Goal: Task Accomplishment & Management: Use online tool/utility

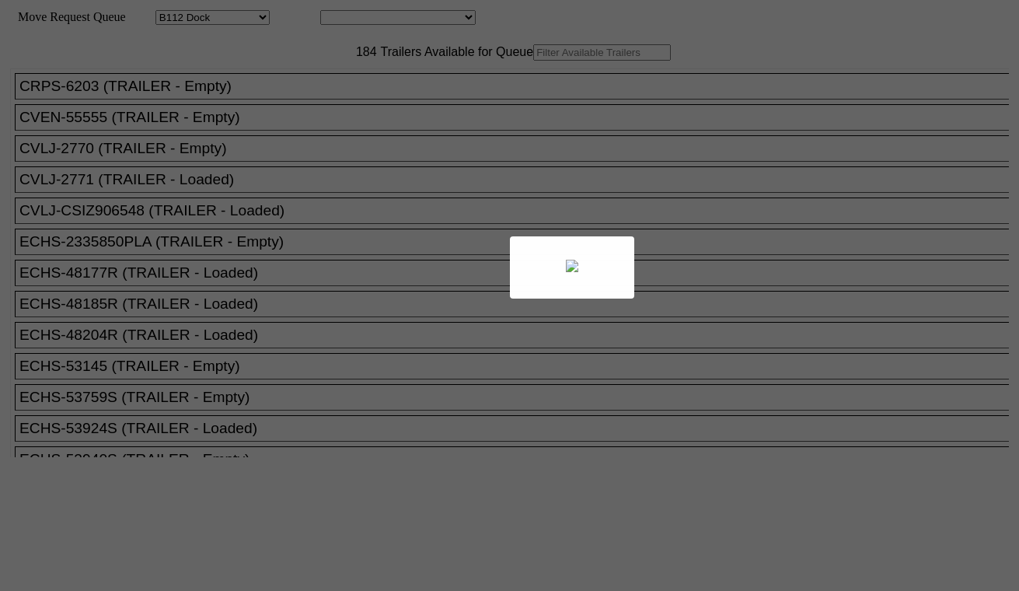
select select "121"
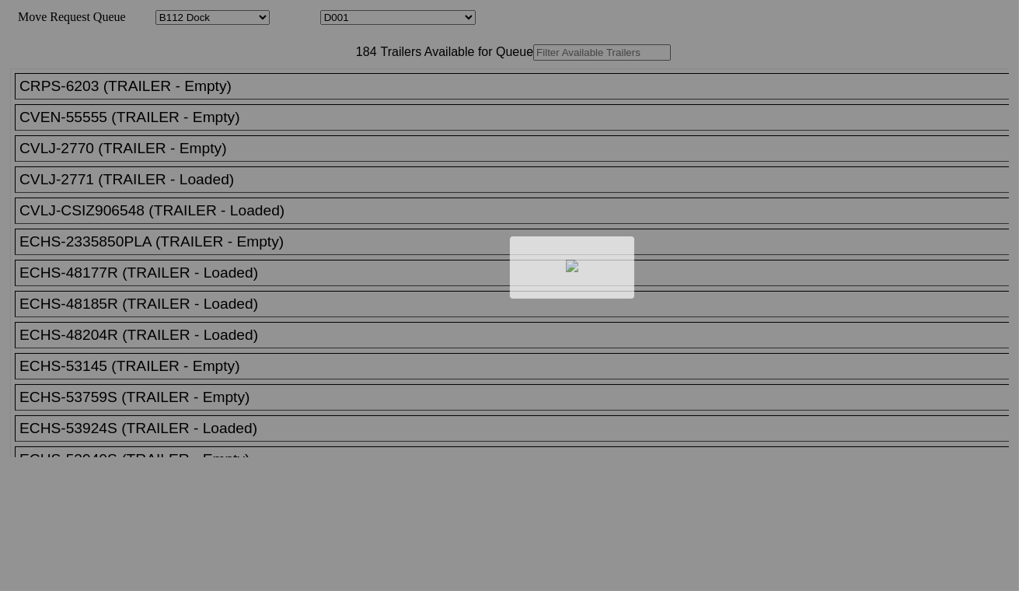
click at [376, 16] on div at bounding box center [509, 295] width 1019 height 591
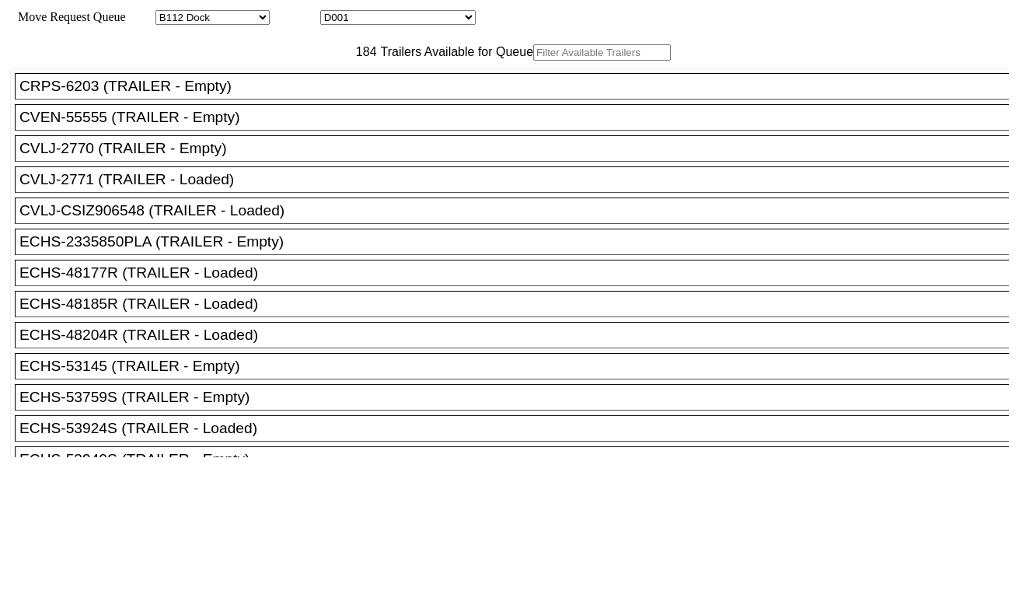
click at [378, 17] on select "D001 D002 D003 D004 D005 D006 D007 D008 D009 D010 D011 D012 D013 D014 D015 D016…" at bounding box center [397, 17] width 155 height 15
select select "3247"
click at [334, 12] on select "D001 D002 D003 D004 D005 D006 D007 D008 D009 D010 D011 D012 D013 D014 D015 D016…" at bounding box center [397, 17] width 155 height 15
click at [533, 61] on input "text" at bounding box center [602, 52] width 138 height 16
paste input "TCLU6443508"
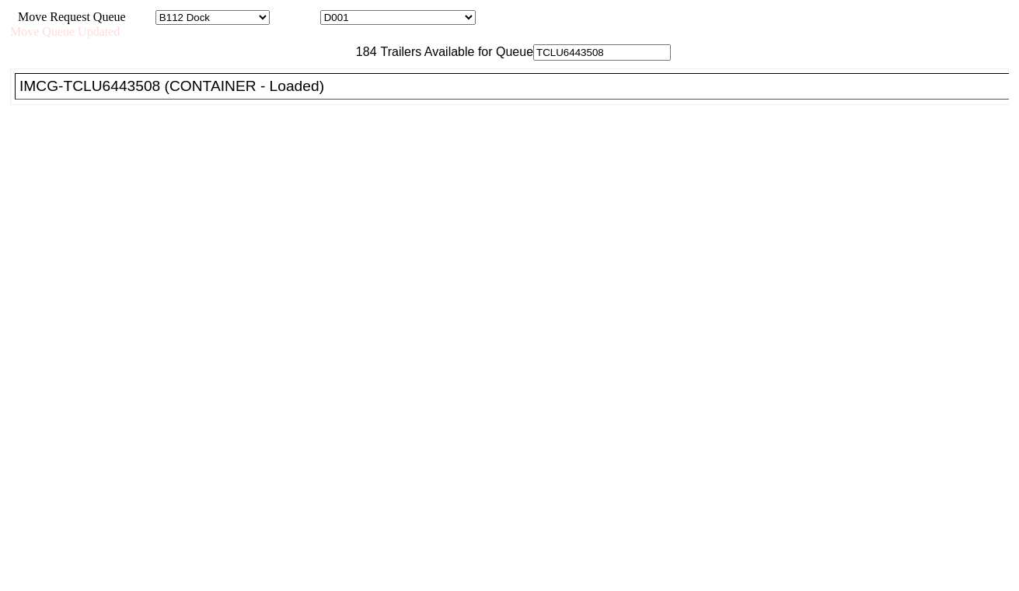
type input "TCLU6443508"
click at [342, 95] on div "IMCG-TCLU6443508 (CONTAINER - Loaded)" at bounding box center [518, 86] width 999 height 17
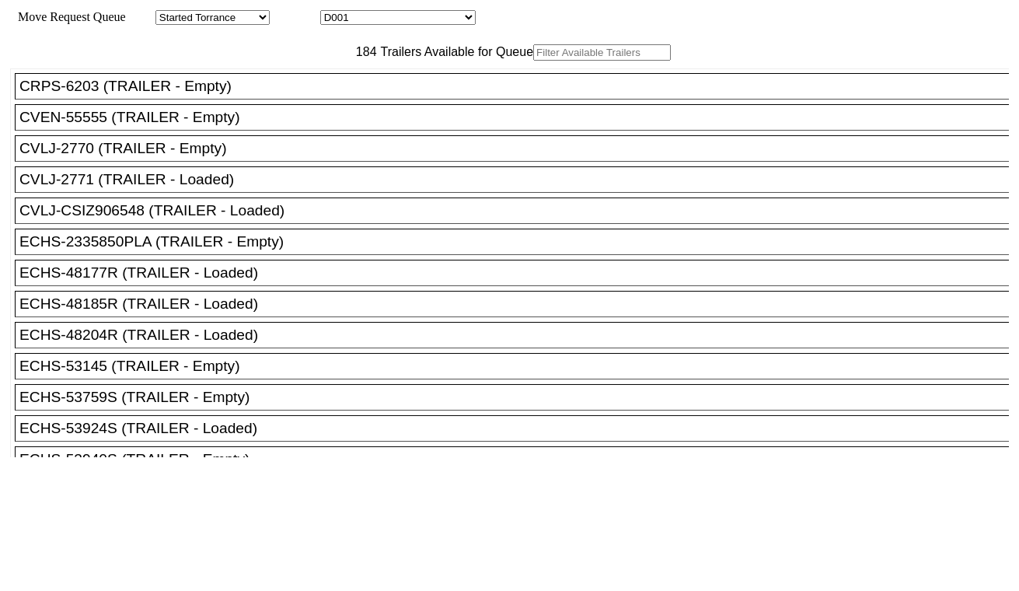
click at [533, 61] on input "text" at bounding box center [602, 52] width 138 height 16
paste input "DFSU6580912"
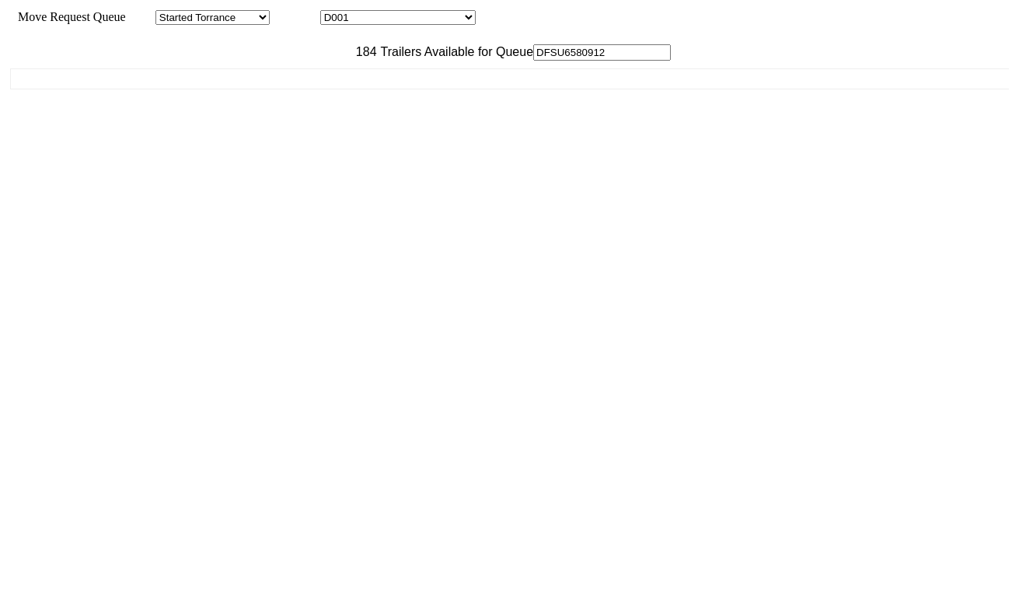
type input "DFSU6580912"
click at [303, 89] on ul "CRPS-6203 (TRAILER - Empty) CVEN-55555 (TRAILER - Empty) CVLJ-2770 (TRAILER - E…" at bounding box center [510, 78] width 1000 height 21
click at [416, 21] on select "D001 D002 D003 D004 D005 D006 D007 D008 D009 D010 D011 D012 D013 D014 D015 D016…" at bounding box center [397, 17] width 155 height 15
select select "3249"
click at [334, 12] on select "D001 D002 D003 D004 D005 D006 D007 D008 D009 D010 D011 D012 D013 D014 D015 D016…" at bounding box center [397, 17] width 155 height 15
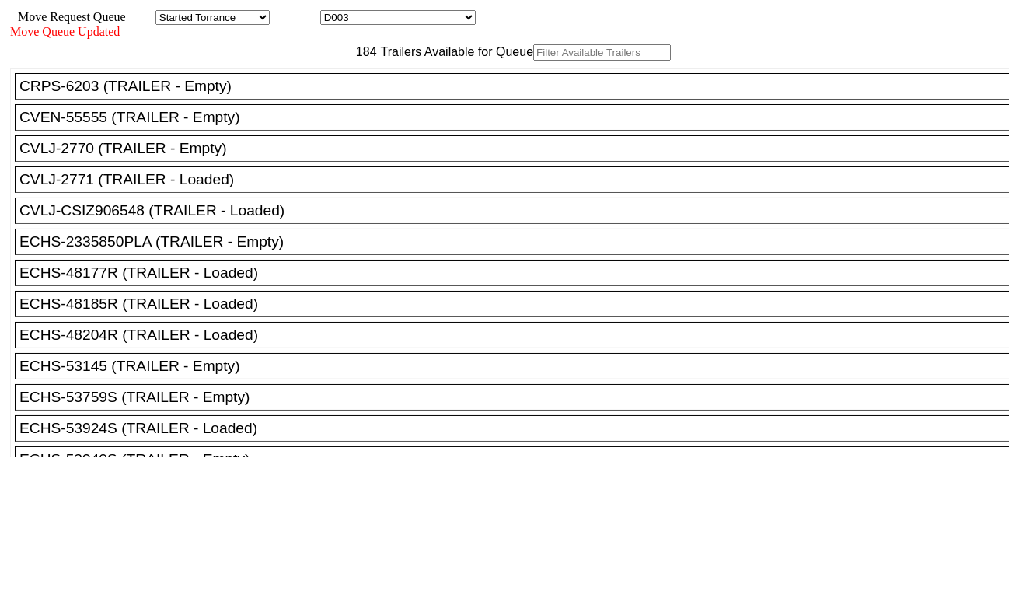
click at [533, 61] on input "text" at bounding box center [602, 52] width 138 height 16
paste input "TXGU8709583"
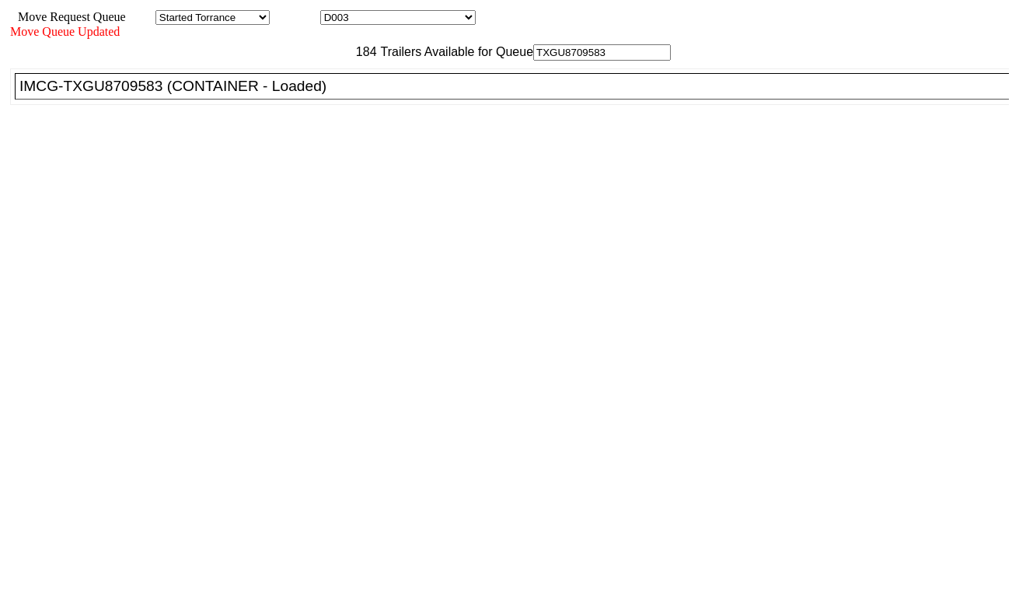
type input "TXGU8709583"
click at [317, 95] on div "IMCG-TXGU8709583 (CONTAINER - Loaded)" at bounding box center [518, 86] width 999 height 17
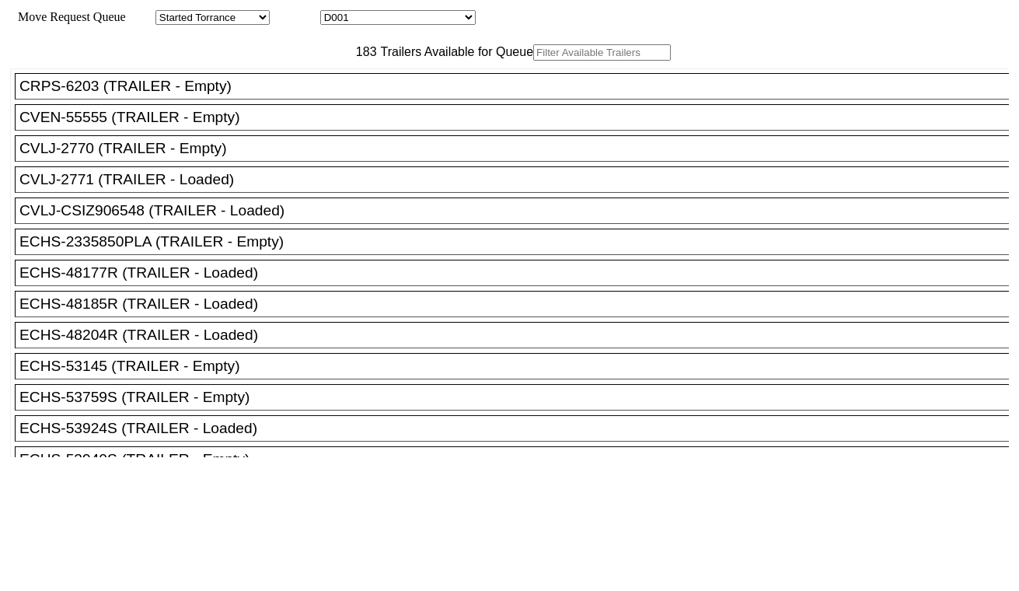
drag, startPoint x: 403, startPoint y: 27, endPoint x: 399, endPoint y: 17, distance: 10.8
click at [399, 17] on select "D001 D002 D003 D004 D005 D006 D007 D008 D009 D010 D011 D012 D013 D014 D015 D016…" at bounding box center [397, 17] width 155 height 15
select select "3250"
click at [334, 12] on select "D001 D002 D003 D004 D005 D006 D007 D008 D009 D010 D011 D012 D013 D014 D015 D016…" at bounding box center [397, 17] width 155 height 15
click at [533, 61] on input "text" at bounding box center [602, 52] width 138 height 16
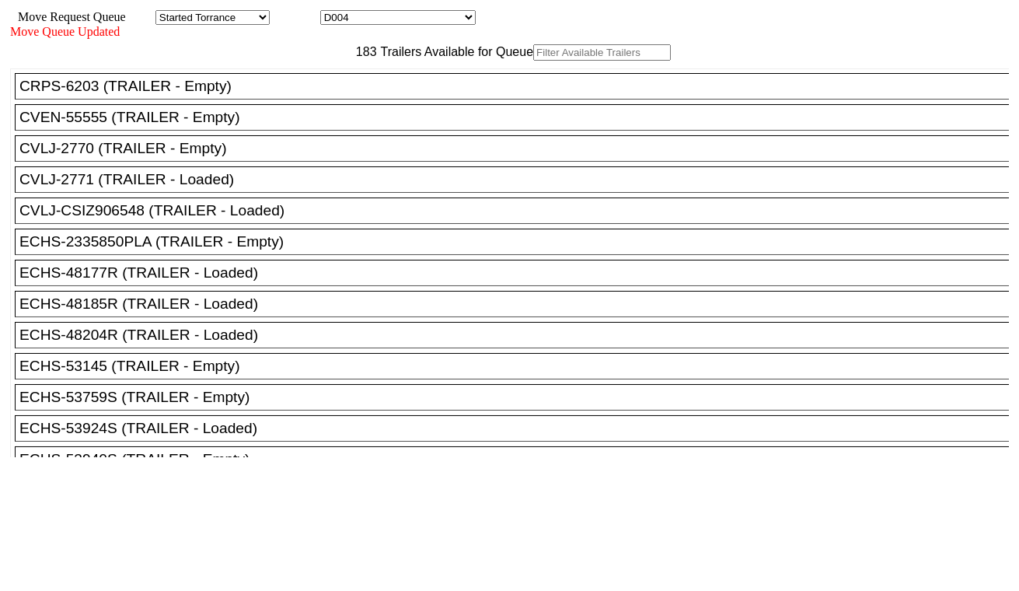
paste input "ECMU7165674"
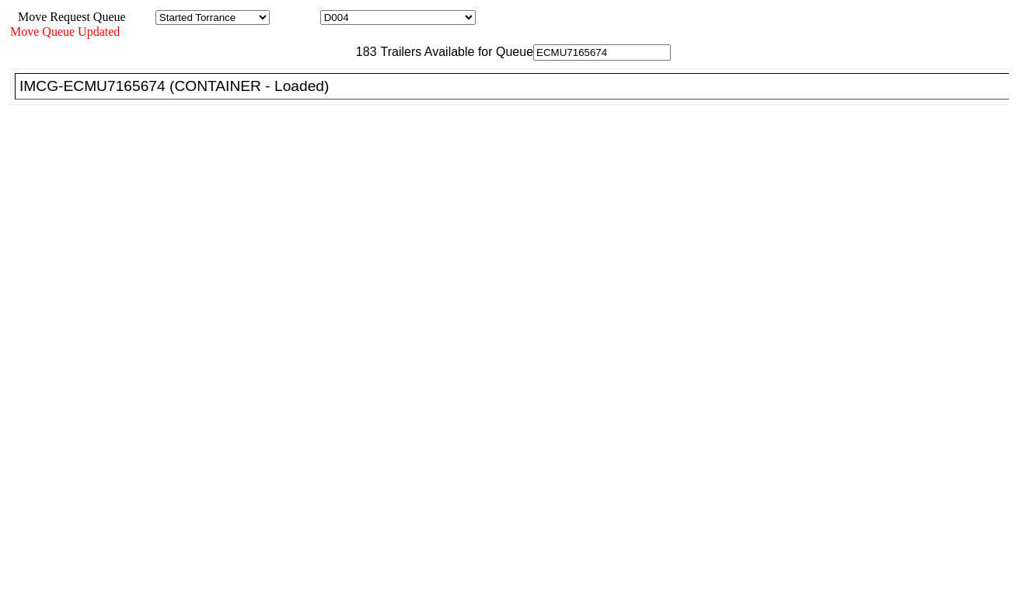
type input "ECMU7165674"
click at [317, 95] on div "IMCG-ECMU7165674 (CONTAINER - Loaded)" at bounding box center [518, 86] width 999 height 17
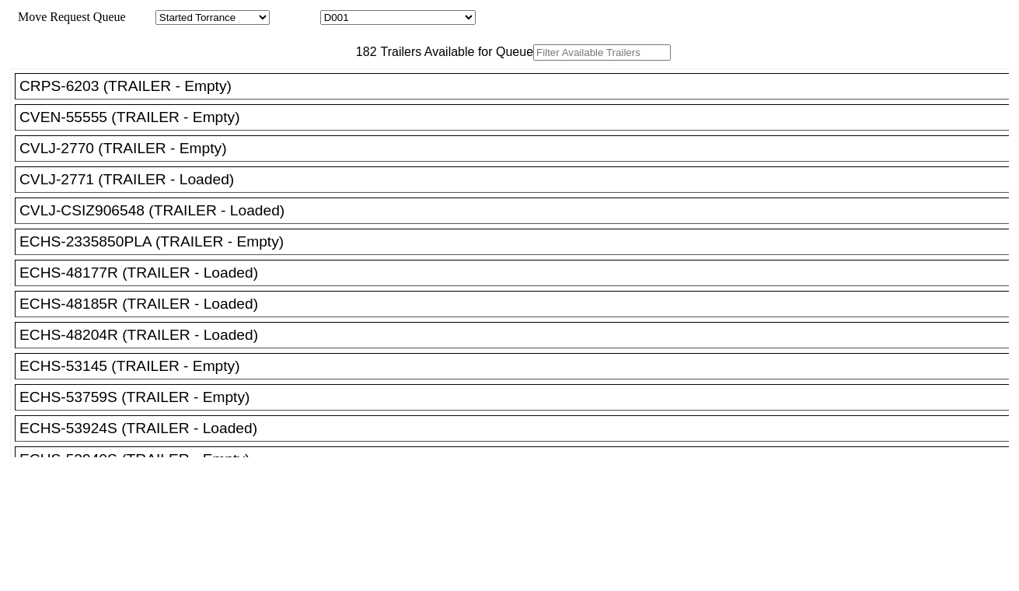
click at [533, 61] on input "text" at bounding box center [602, 52] width 138 height 16
paste input "TXGU7142221"
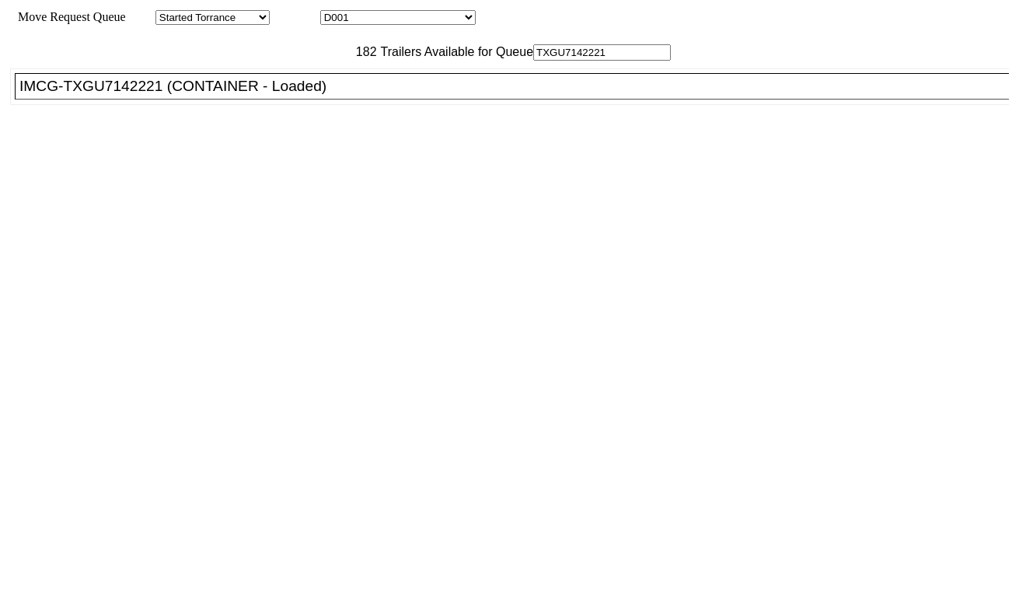
type input "TXGU7142221"
click at [319, 95] on div "IMCG-TXGU7142221 (CONTAINER - Loaded)" at bounding box center [518, 86] width 999 height 17
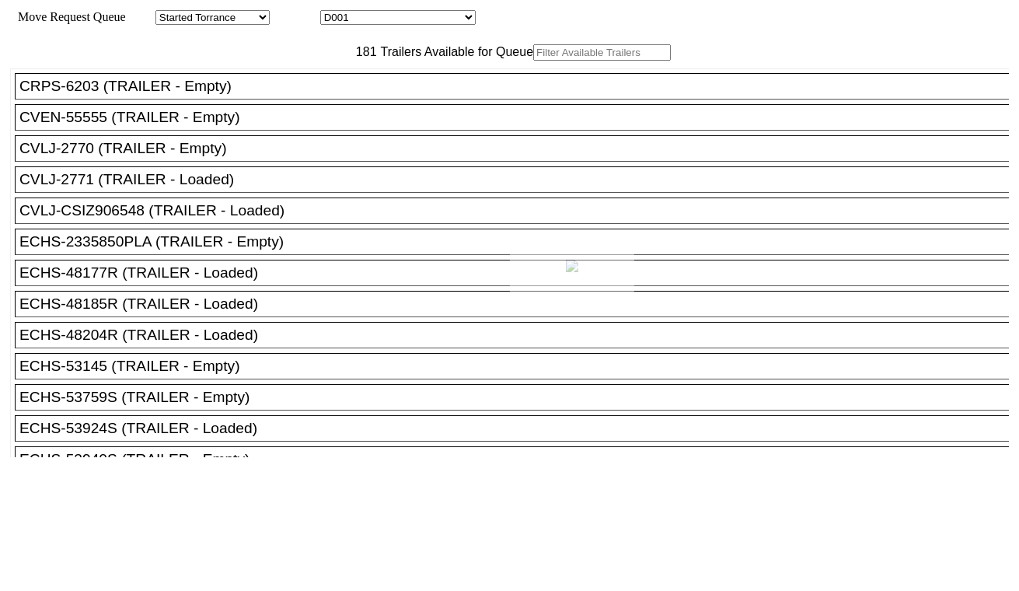
click at [404, 14] on div at bounding box center [509, 295] width 1019 height 591
click at [406, 11] on div "Move Request Queue Area Started Torrance Lost Torrance Appt Torrance Bobtail B1…" at bounding box center [509, 17] width 999 height 15
click at [406, 17] on select "D001 D002 D003 D004 D005 D006 D007 D008 D009 D010 D011 D012 D013 D014 D015 D016…" at bounding box center [397, 17] width 155 height 15
select select "3253"
click at [334, 12] on select "D001 D002 D003 D004 D005 D006 D007 D008 D009 D010 D011 D012 D013 D014 D015 D016…" at bounding box center [397, 17] width 155 height 15
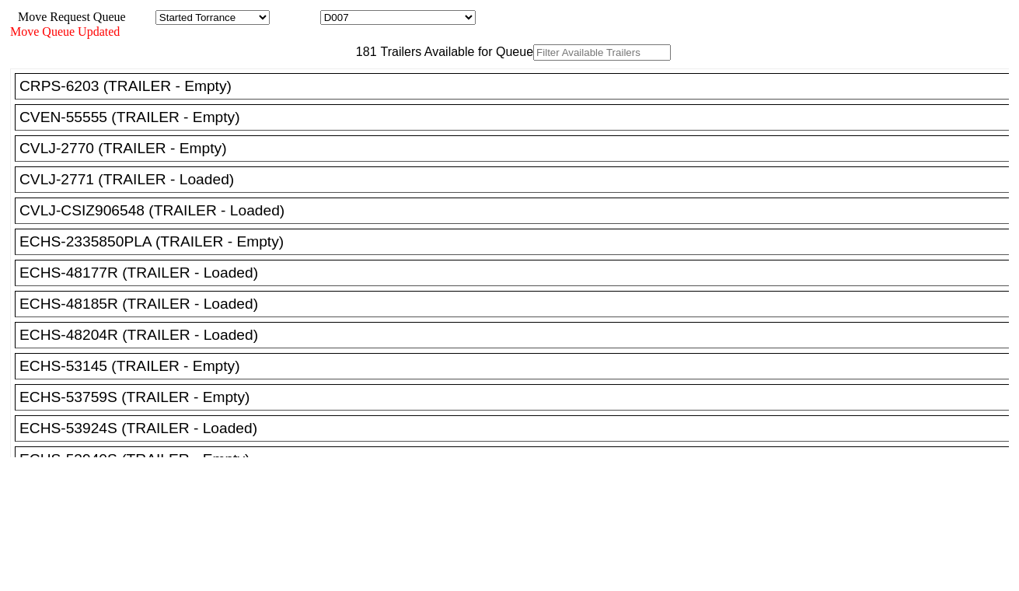
click at [533, 61] on input "text" at bounding box center [602, 52] width 138 height 16
paste input "TLLU4380409"
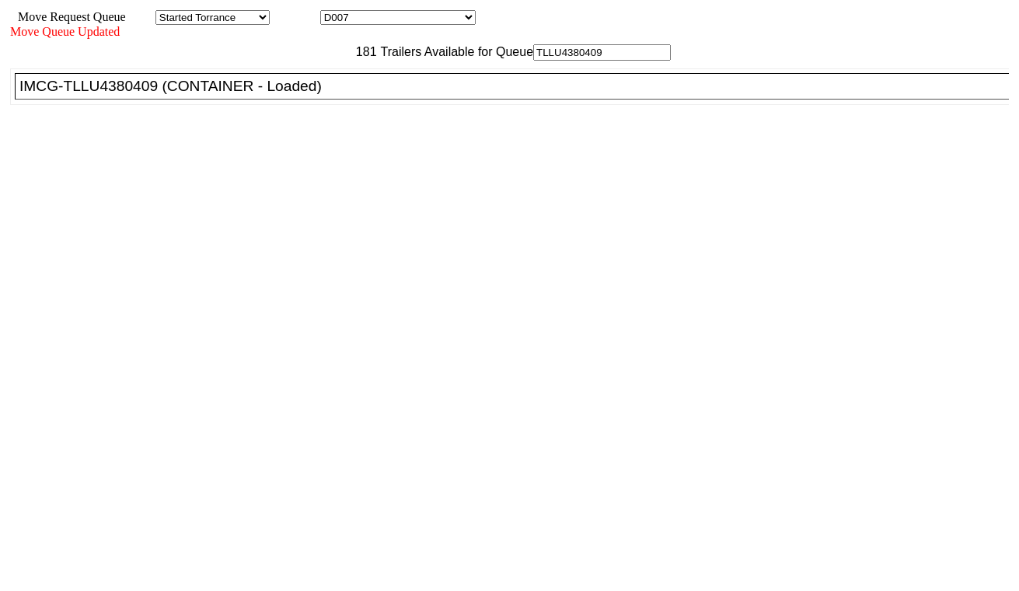
type input "TLLU4380409"
click at [317, 95] on div "IMCG-TLLU4380409 (CONTAINER - Loaded)" at bounding box center [518, 86] width 999 height 17
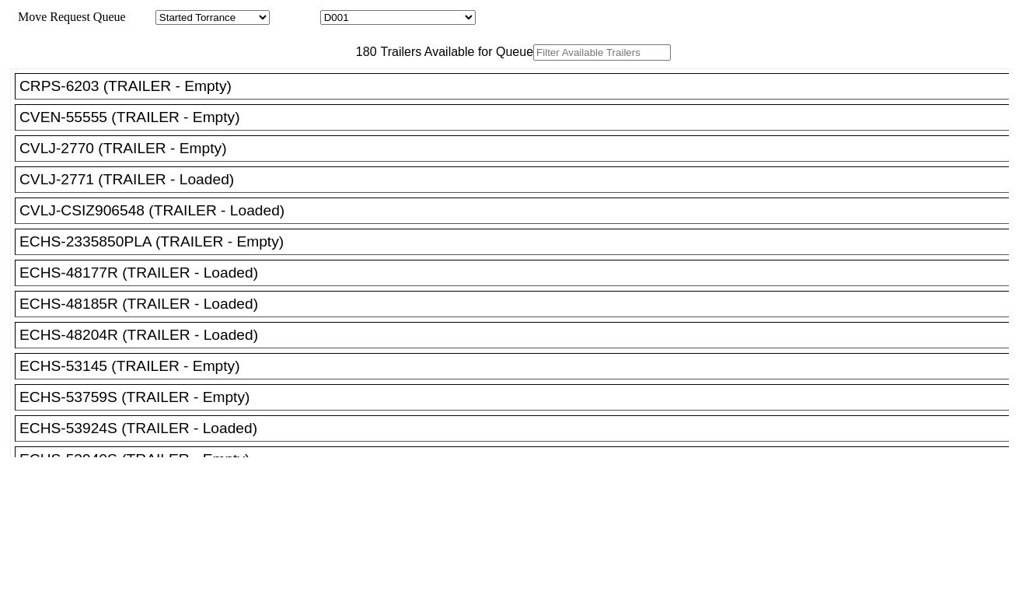
click at [394, 22] on select "D001 D002 D003 D004 D005 D006 D007 D008 D009 D010 D011 D012 D013 D014 D015 D016…" at bounding box center [397, 17] width 155 height 15
select select "3254"
click at [334, 12] on select "D001 D002 D003 D004 D005 D006 D007 D008 D009 D010 D011 D012 D013 D014 D015 D016…" at bounding box center [397, 17] width 155 height 15
click at [533, 61] on input "text" at bounding box center [602, 52] width 138 height 16
paste input "CAAU6976128"
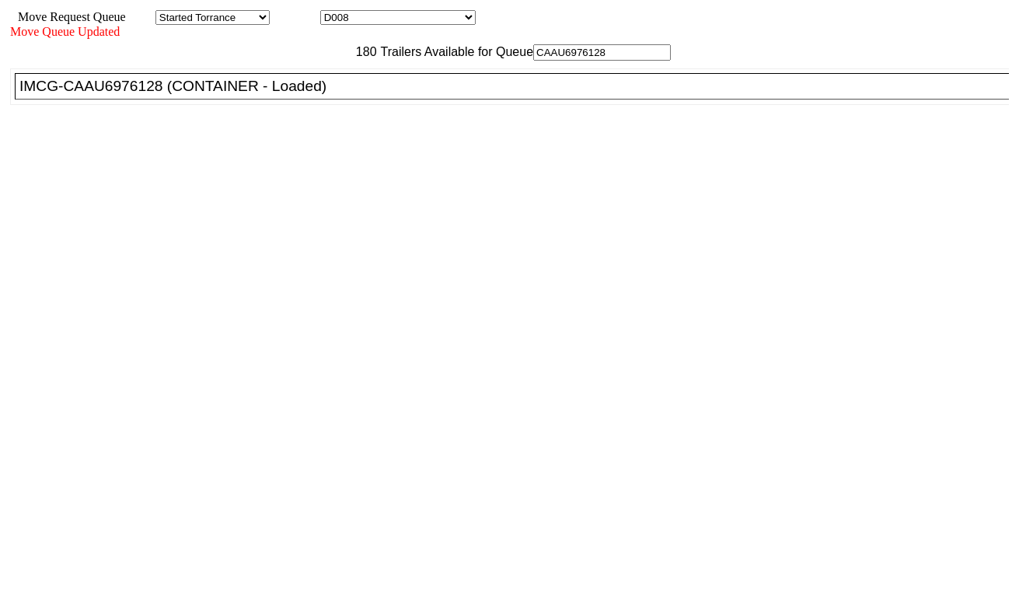
type input "CAAU6976128"
click at [321, 95] on div "IMCG-CAAU6976128 (CONTAINER - Loaded)" at bounding box center [518, 86] width 999 height 17
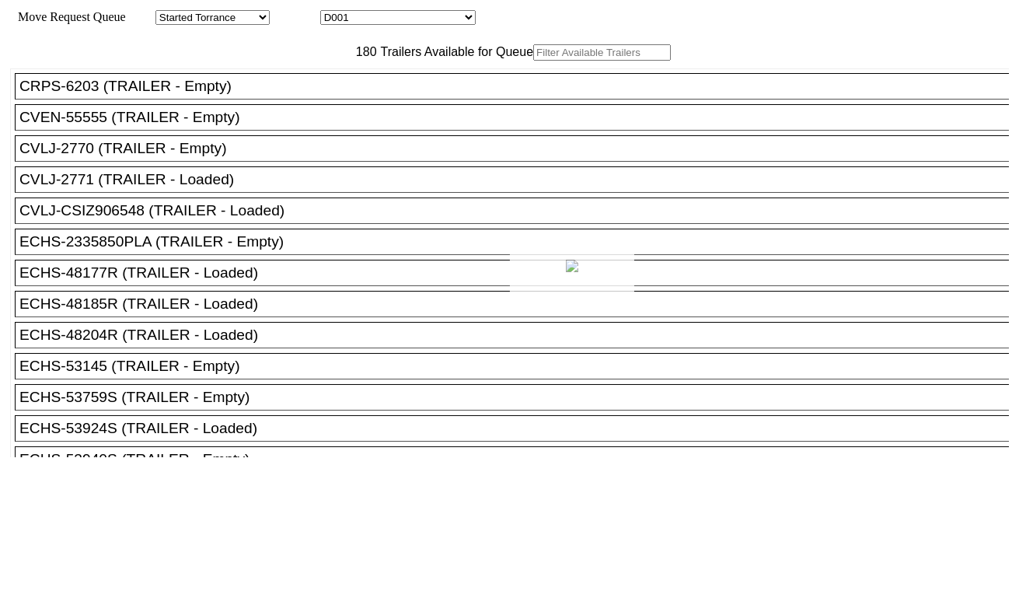
drag, startPoint x: 399, startPoint y: 44, endPoint x: 399, endPoint y: 21, distance: 23.3
click at [399, 21] on div at bounding box center [509, 295] width 1019 height 591
click at [399, 21] on select "D001 D002 D003 D004 D005 D006 D007 D008 D009 D010 D011 D012 D013 D014 D015 D016…" at bounding box center [397, 17] width 155 height 15
select select "3255"
click at [334, 12] on select "D001 D002 D003 D004 D005 D006 D007 D008 D009 D010 D011 D012 D013 D014 D015 D016…" at bounding box center [397, 17] width 155 height 15
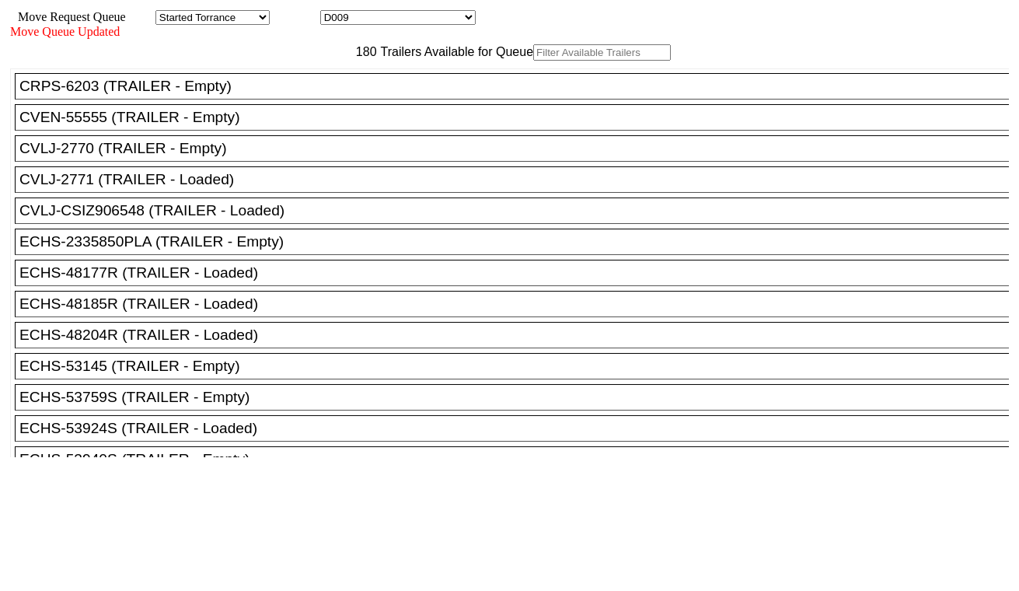
click at [533, 61] on input "text" at bounding box center [602, 52] width 138 height 16
paste input "SEKU6645994"
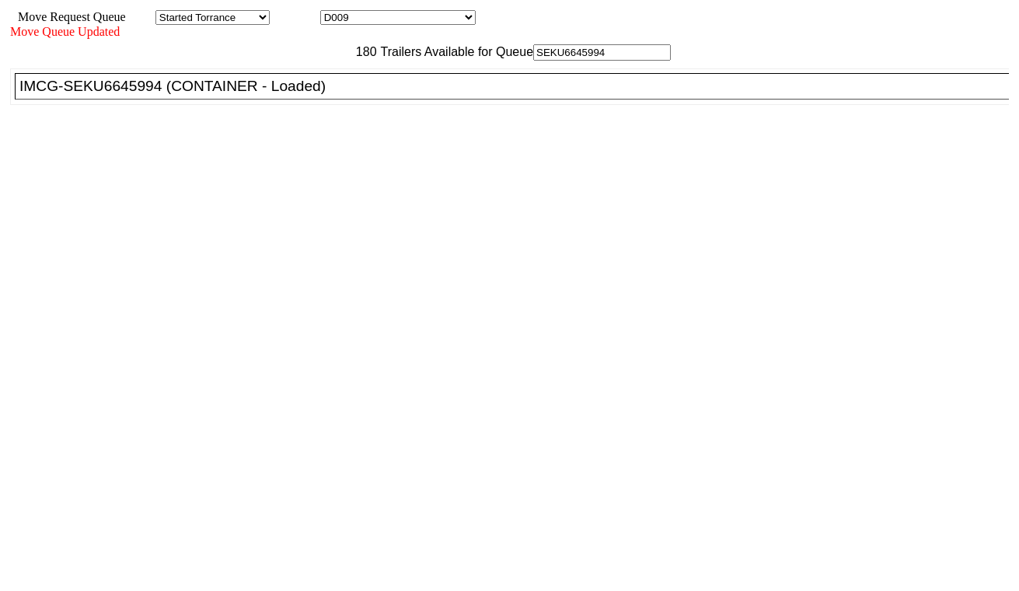
type input "SEKU6645994"
click at [336, 95] on div "IMCG-SEKU6645994 (CONTAINER - Loaded)" at bounding box center [518, 86] width 999 height 17
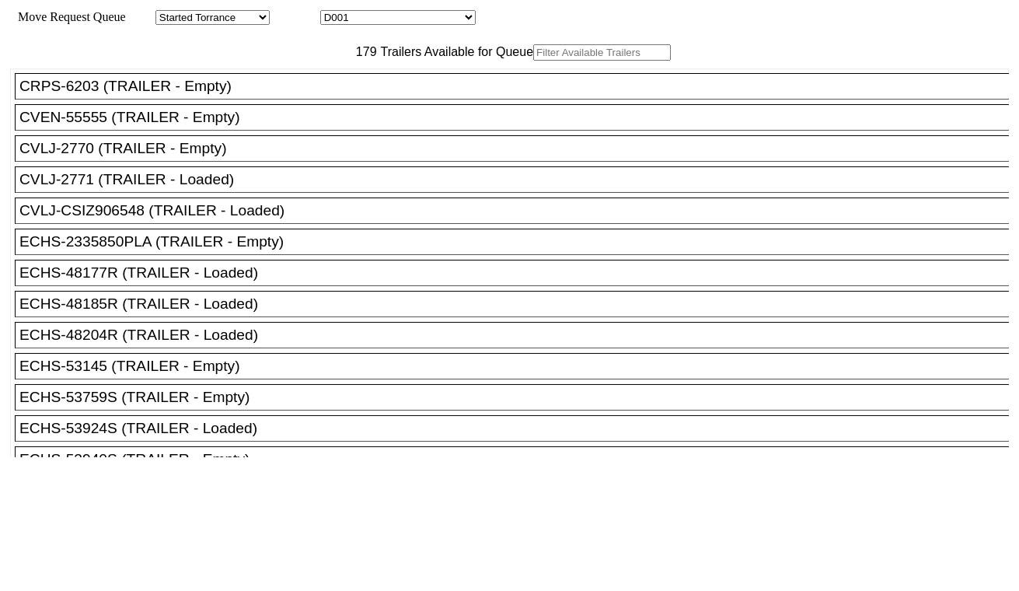
click at [441, 18] on select "D001 D002 D003 D004 D005 D006 D007 D008 D009 D010 D011 D012 D013 D014 D015 D016…" at bounding box center [397, 17] width 155 height 15
select select "3256"
click at [334, 12] on select "D001 D002 D003 D004 D005 D006 D007 D008 D009 D010 D011 D012 D013 D014 D015 D016…" at bounding box center [397, 17] width 155 height 15
click at [533, 61] on input "text" at bounding box center [602, 52] width 138 height 16
paste input "MSDU4419280"
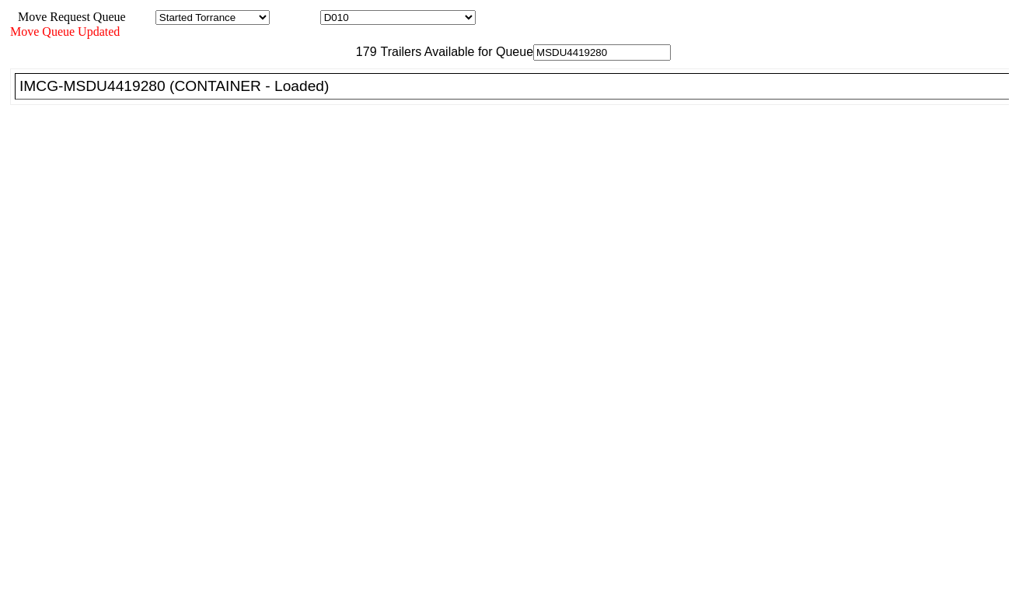
type input "MSDU4419280"
click at [321, 95] on div "IMCG-MSDU4419280 (CONTAINER - Loaded)" at bounding box center [518, 86] width 999 height 17
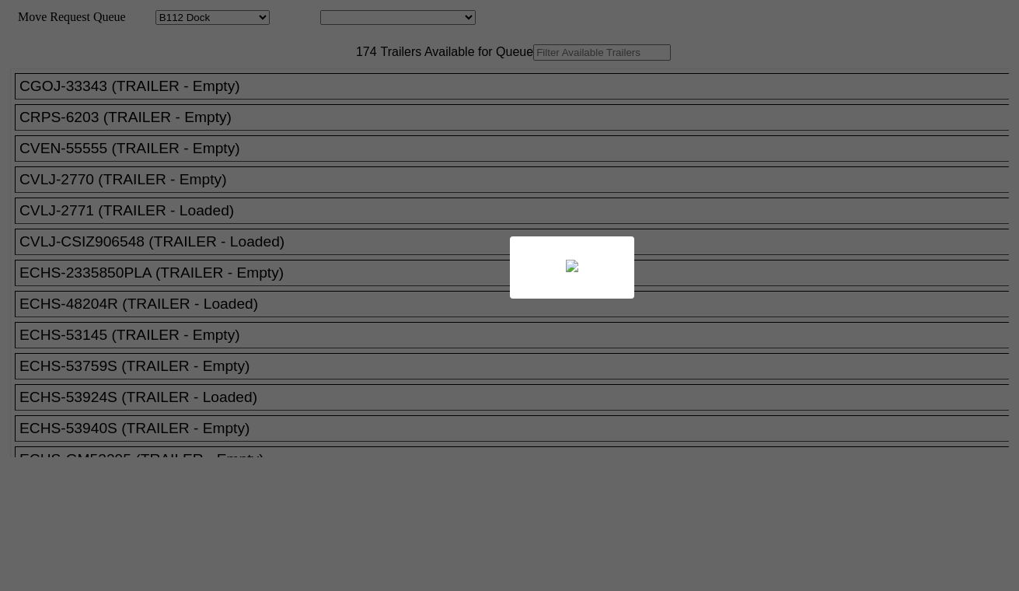
select select "121"
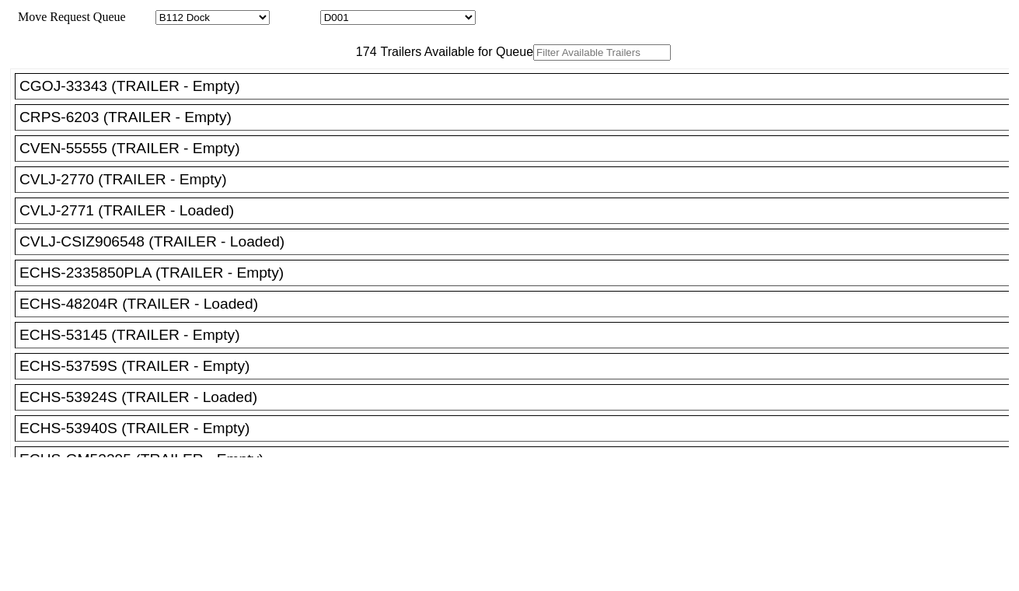
click at [413, 16] on select "D001 D002 D003 D004 D005 D006 D007 D008 D009 D010 D011 D012 D013 D014 D015 D016…" at bounding box center [397, 17] width 155 height 15
select select "3256"
click at [334, 12] on select "D001 D002 D003 D004 D005 D006 D007 D008 D009 D010 D011 D012 D013 D014 D015 D016…" at bounding box center [397, 17] width 155 height 15
click at [533, 61] on input "text" at bounding box center [602, 52] width 138 height 16
paste input "MSDU4419280"
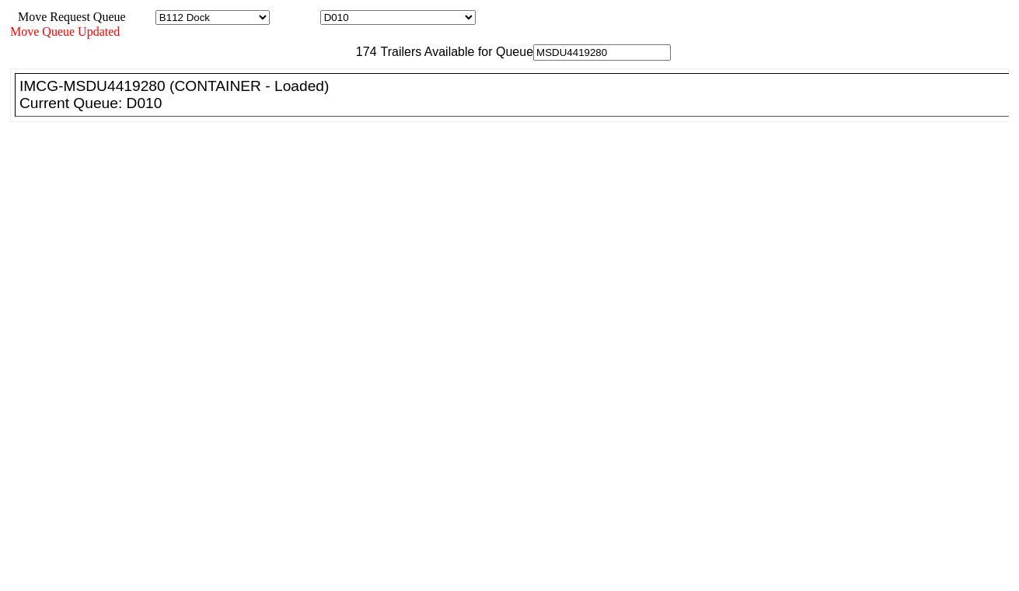
type input "MSDU4419280"
click at [329, 122] on ul "CGOJ-33343 (TRAILER - Empty) CRPS-6203 (TRAILER - Empty) CVEN-55555 (TRAILER - …" at bounding box center [510, 95] width 1000 height 54
click at [417, 21] on select "D001 D002 D003 D004 D005 D006 D007 D008 D009 D010 D011 D012 D013 D014 D015 D016…" at bounding box center [397, 17] width 155 height 15
select select "3257"
click at [334, 12] on select "D001 D002 D003 D004 D005 D006 D007 D008 D009 D010 D011 D012 D013 D014 D015 D016…" at bounding box center [397, 17] width 155 height 15
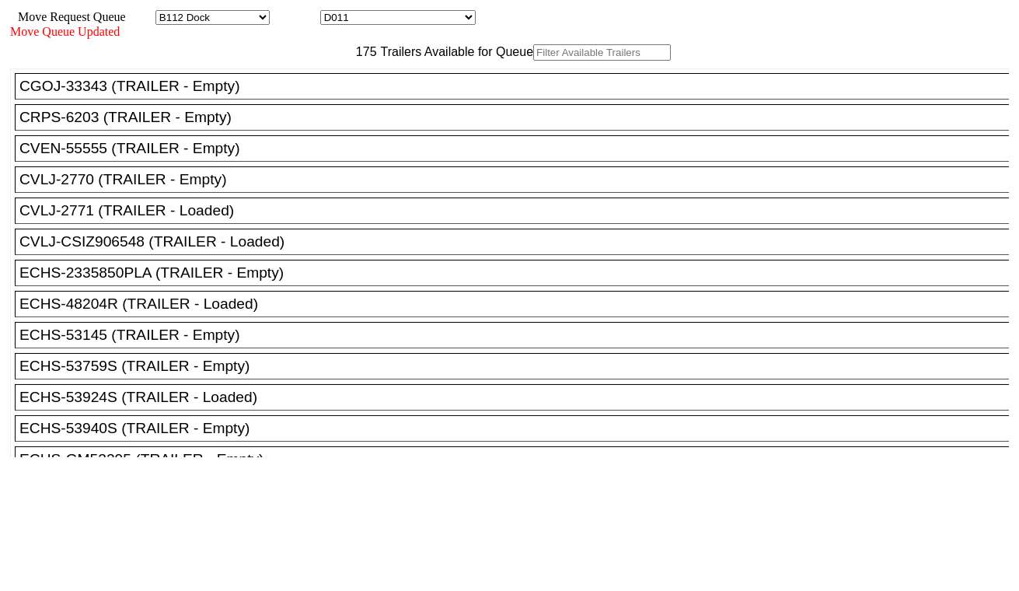
click at [533, 61] on input "text" at bounding box center [602, 52] width 138 height 16
paste input "TGBU4159845"
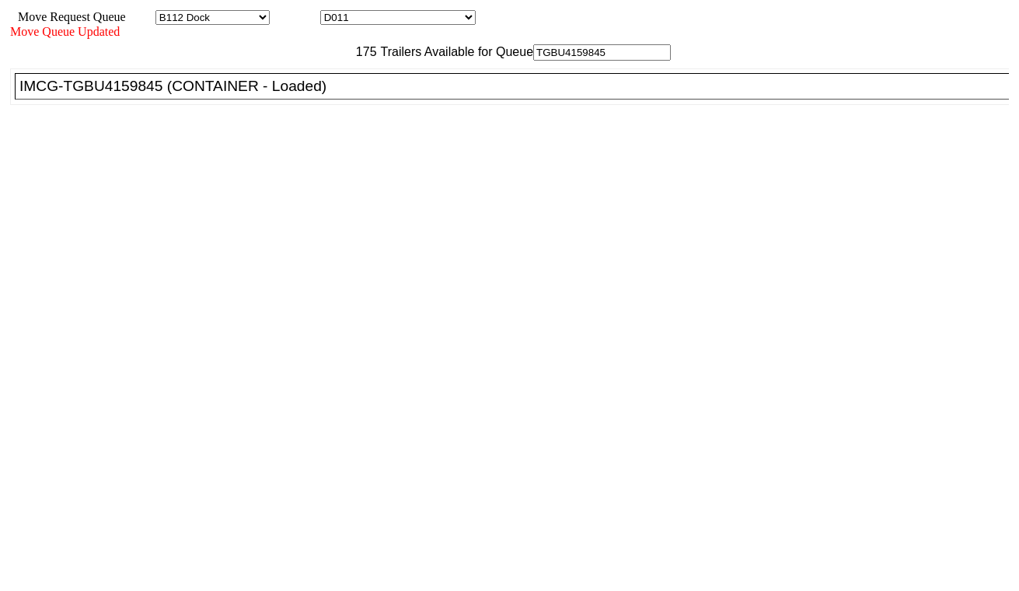
type input "TGBU4159845"
click at [339, 99] on li "IMCG-TGBU4159845 (CONTAINER - Loaded)" at bounding box center [519, 86] width 1008 height 26
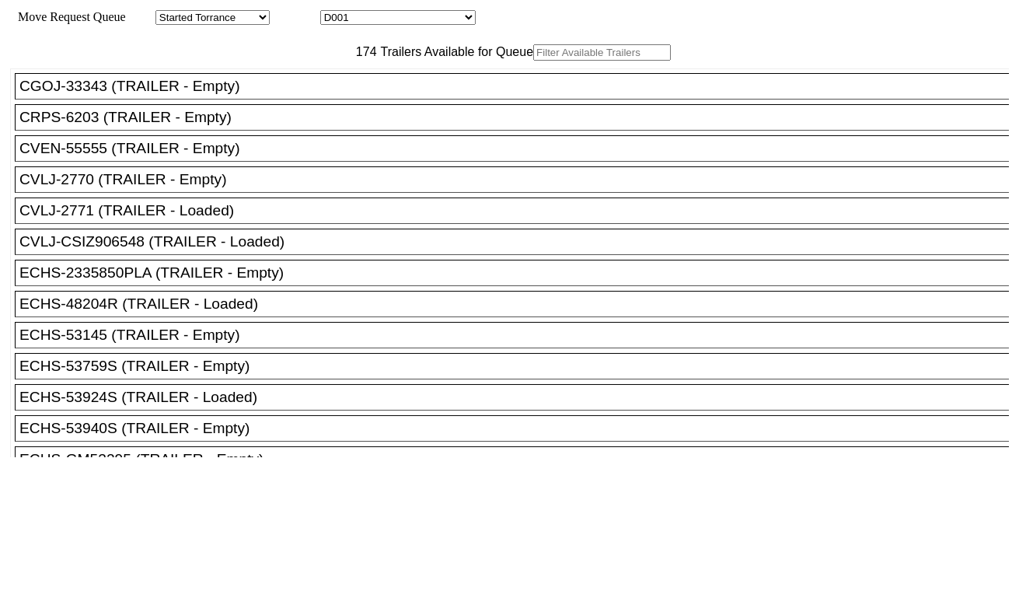
click at [453, 16] on select "D001 D002 D003 D004 D005 D006 D007 D008 D009 D010 D011 D012 D013 D014 D015 D016…" at bounding box center [397, 17] width 155 height 15
select select "3258"
click at [334, 12] on select "D001 D002 D003 D004 D005 D006 D007 D008 D009 D010 D011 D012 D013 D014 D015 D016…" at bounding box center [397, 17] width 155 height 15
click at [533, 61] on input "text" at bounding box center [602, 52] width 138 height 16
paste input "FCLU9425124"
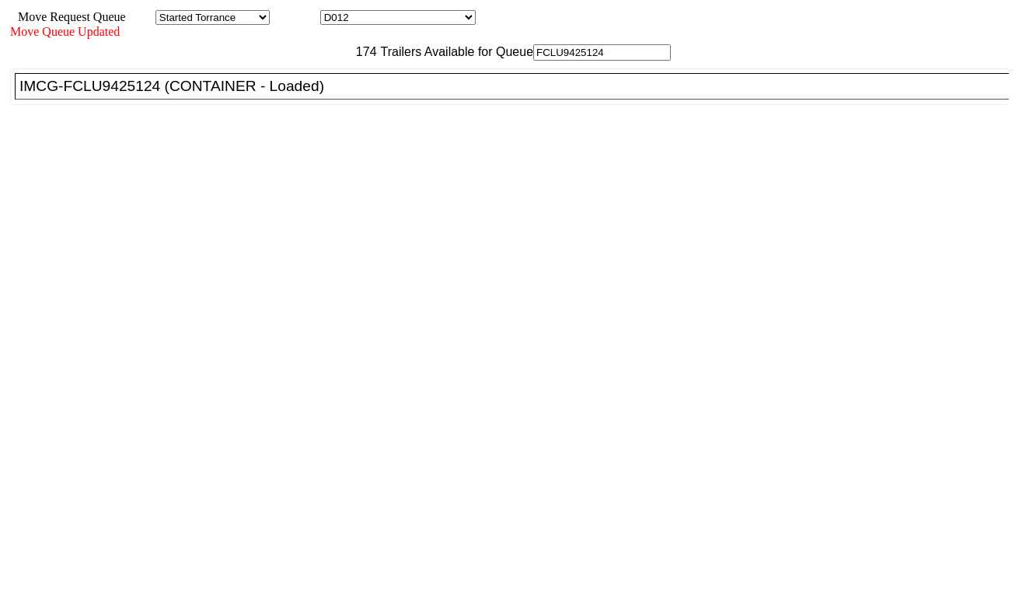
type input "FCLU9425124"
click at [323, 95] on div "IMCG-FCLU9425124 (CONTAINER - Loaded)" at bounding box center [518, 86] width 999 height 17
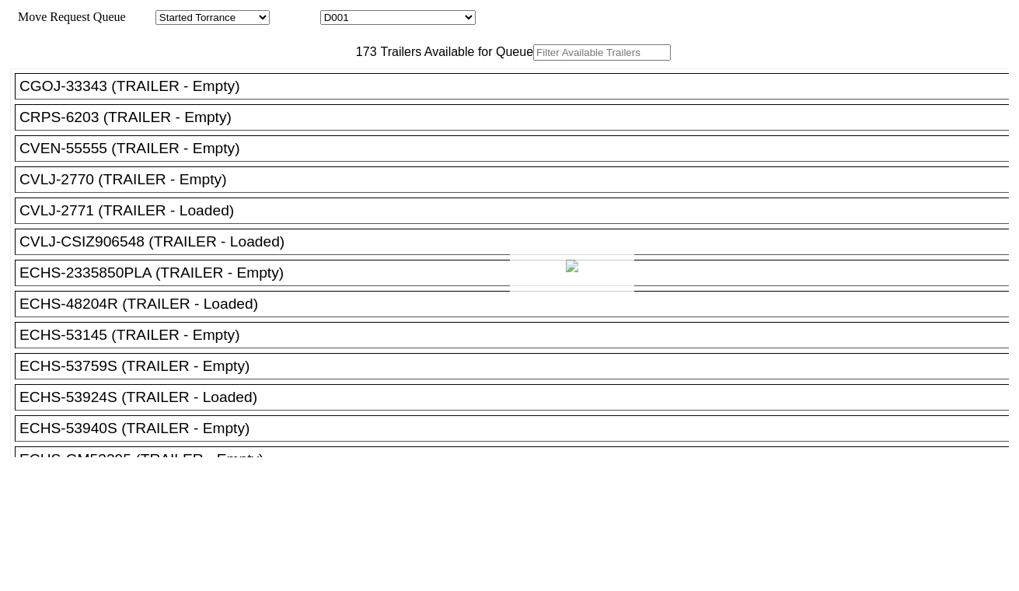
click at [417, 22] on div at bounding box center [509, 295] width 1019 height 591
click at [417, 22] on select "D001 D002 D003 D004 D005 D006 D007 D008 D009 D010 D011 D012 D013 D014 D015 D016…" at bounding box center [397, 17] width 155 height 15
select select "3259"
click at [334, 12] on select "D001 D002 D003 D004 D005 D006 D007 D008 D009 D010 D011 D012 D013 D014 D015 D016…" at bounding box center [397, 17] width 155 height 15
click at [533, 61] on input "text" at bounding box center [602, 52] width 138 height 16
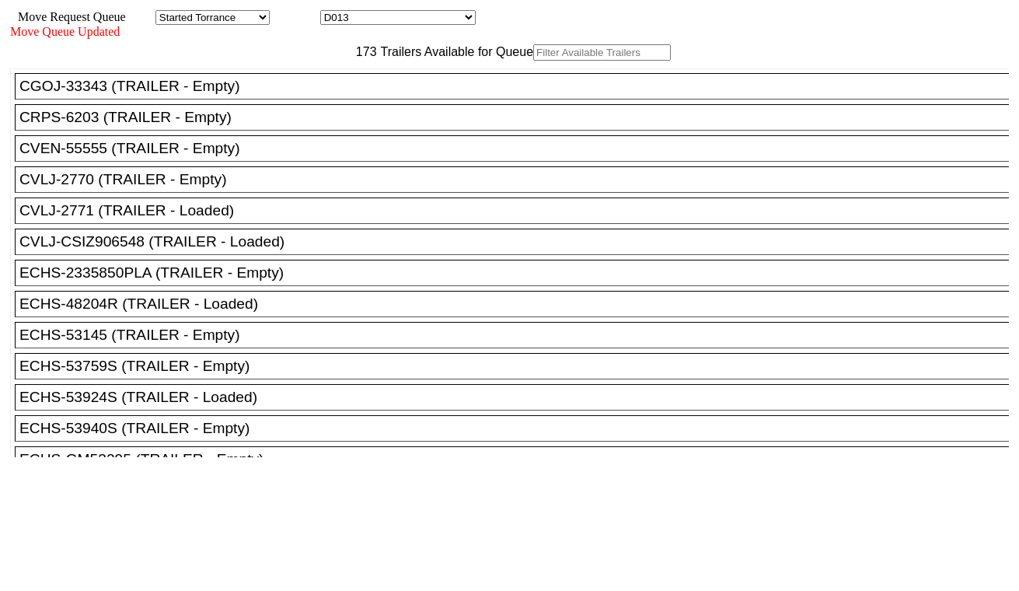
paste input "SUDU1952484"
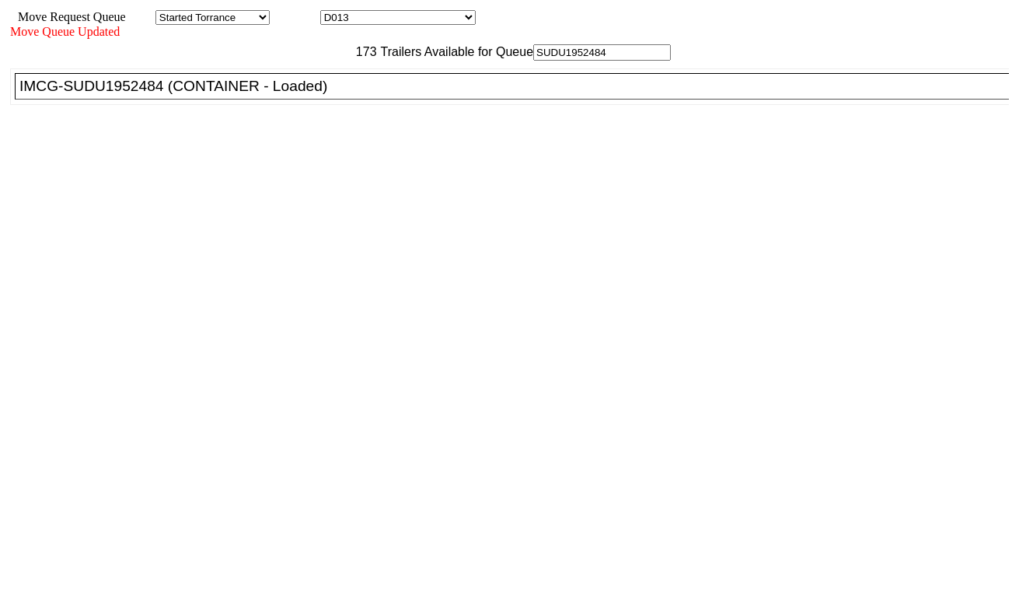
type input "SUDU1952484"
click at [320, 95] on div "IMCG-SUDU1952484 (CONTAINER - Loaded)" at bounding box center [518, 86] width 999 height 17
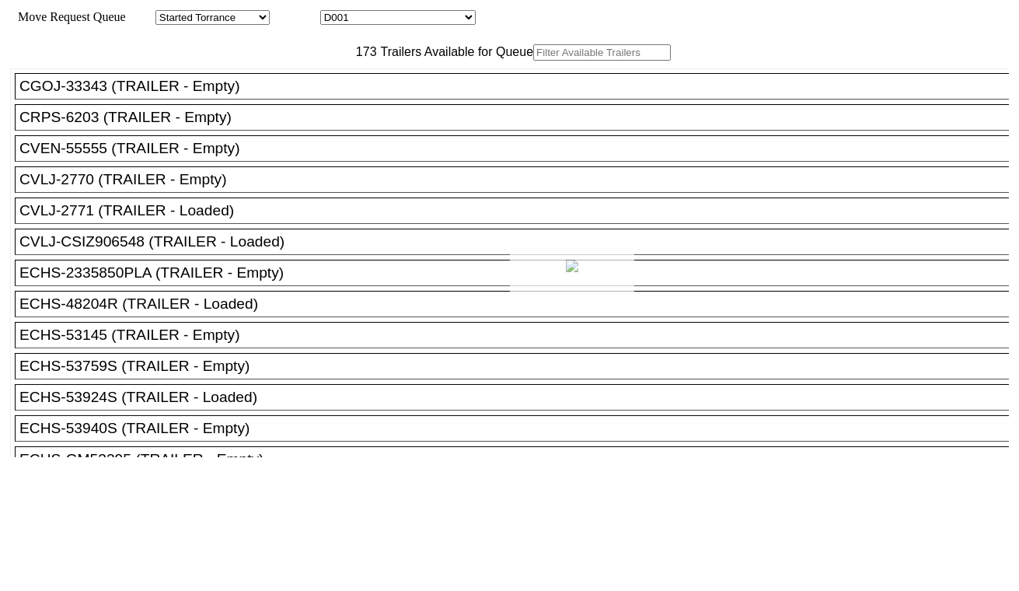
drag, startPoint x: 448, startPoint y: 48, endPoint x: 426, endPoint y: 18, distance: 37.8
click at [426, 18] on div at bounding box center [509, 295] width 1019 height 591
click at [407, 19] on select "D001 D002 D003 D004 D005 D006 D007 D008 D009 D010 D011 D012 D013 D014 D015 D016…" at bounding box center [397, 17] width 155 height 15
select select "3260"
click at [334, 12] on select "D001 D002 D003 D004 D005 D006 D007 D008 D009 D010 D011 D012 D013 D014 D015 D016…" at bounding box center [397, 17] width 155 height 15
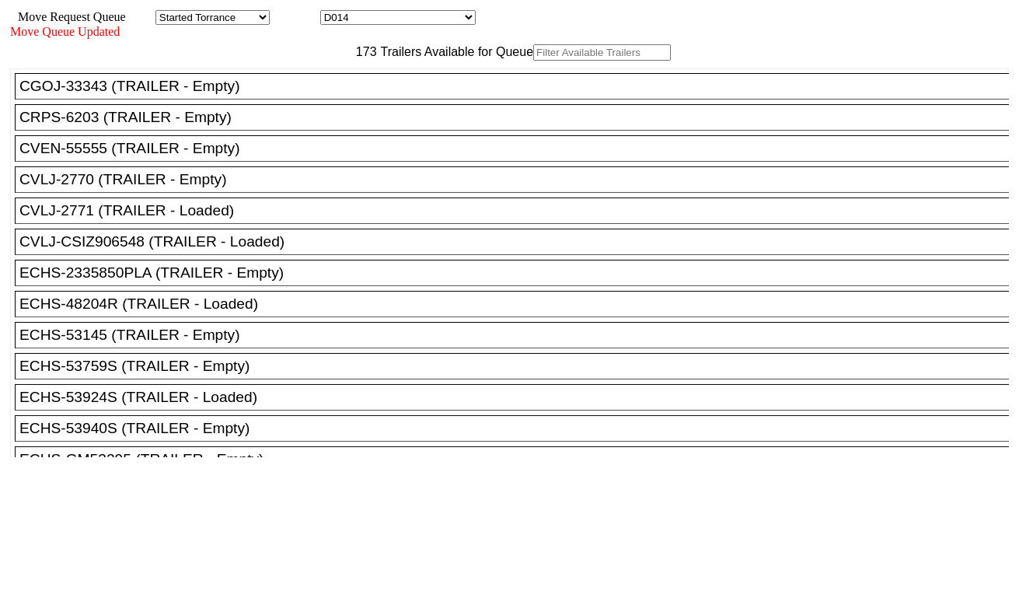
click at [533, 61] on input "text" at bounding box center [602, 52] width 138 height 16
paste input "SEKU5518125"
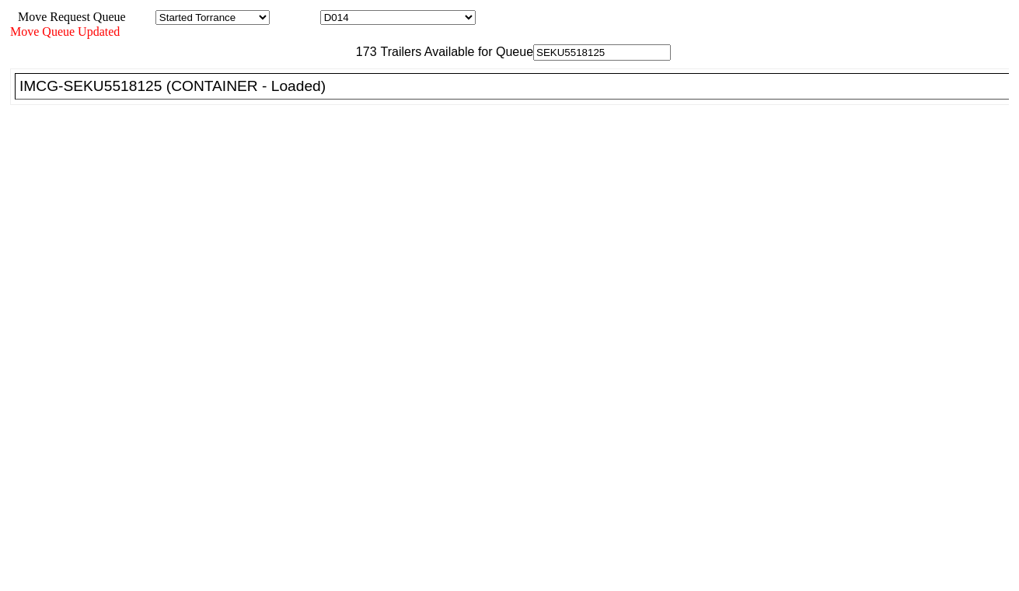
type input "SEKU5518125"
click at [316, 95] on div "IMCG-SEKU5518125 (CONTAINER - Loaded)" at bounding box center [518, 86] width 999 height 17
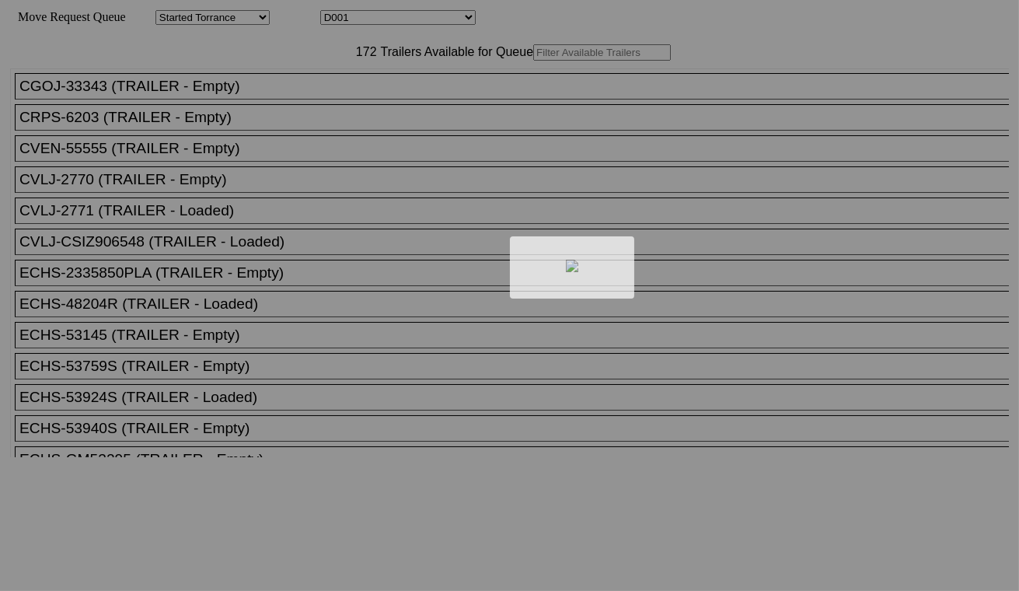
click at [415, 14] on div at bounding box center [509, 295] width 1019 height 591
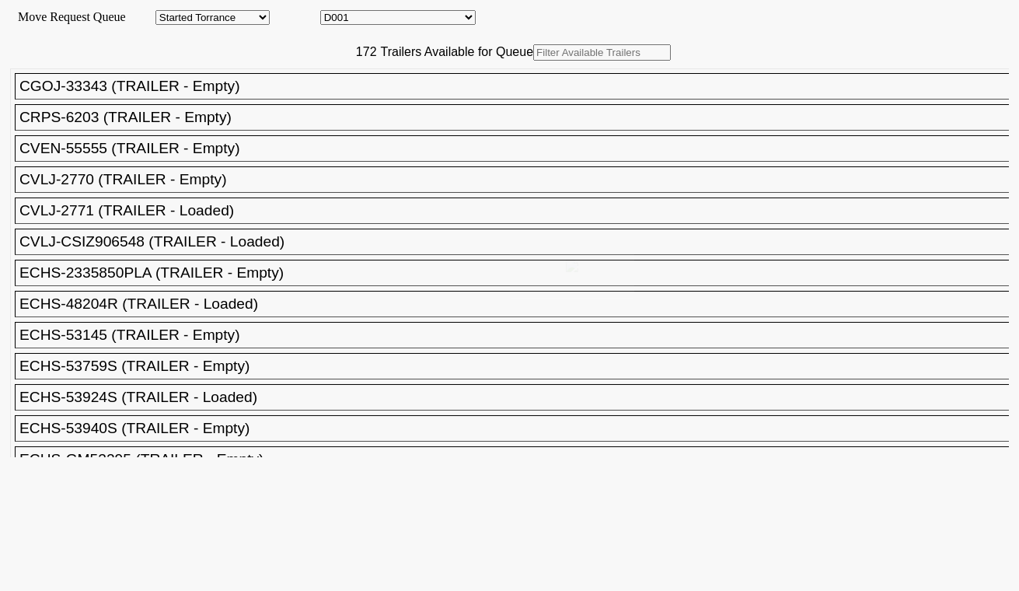
click at [415, 18] on select "D001 D002 D003 D004 D005 D006 D007 D008 D009 D010 D011 D012 D013 D014 D015 D016…" at bounding box center [397, 17] width 155 height 15
select select "3261"
click at [334, 12] on select "D001 D002 D003 D004 D005 D006 D007 D008 D009 D010 D011 D012 D013 D014 D015 D016…" at bounding box center [397, 17] width 155 height 15
click at [533, 61] on input "text" at bounding box center [602, 52] width 138 height 16
paste input "MSDU4376552"
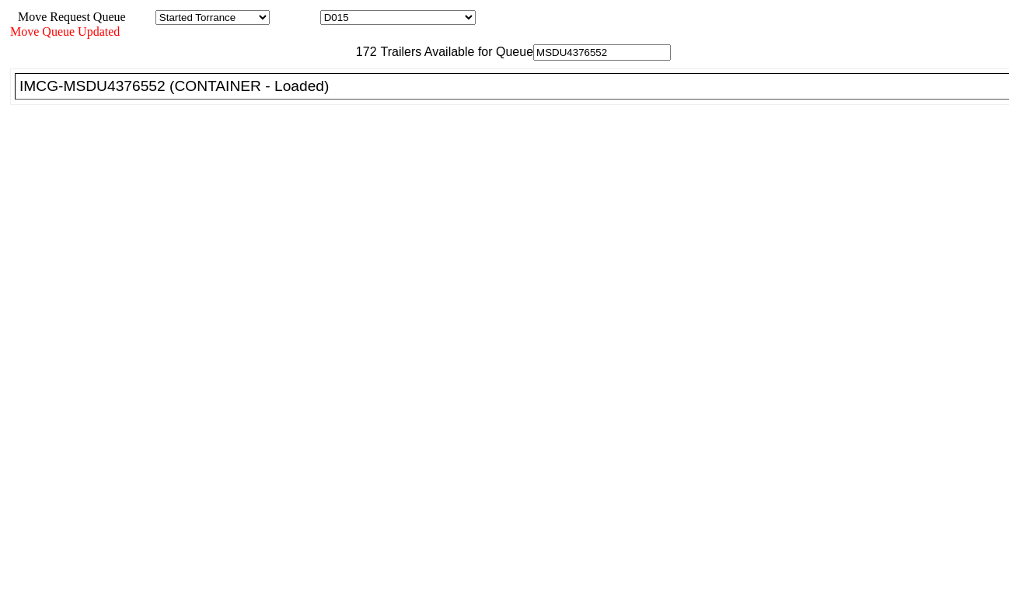
type input "MSDU4376552"
click at [331, 95] on div "IMCG-MSDU4376552 (CONTAINER - Loaded)" at bounding box center [518, 86] width 999 height 17
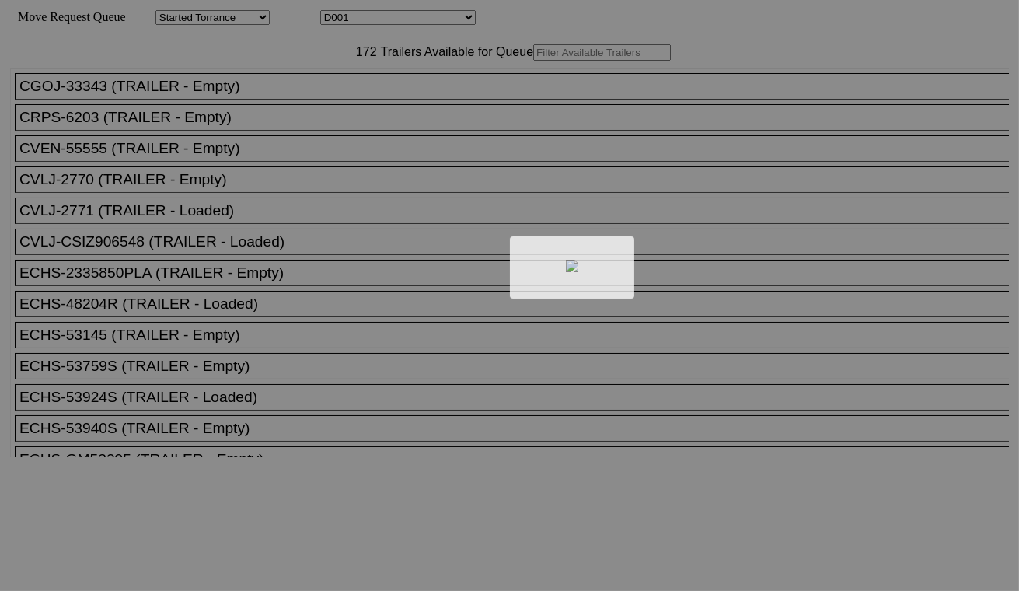
click at [452, 19] on div at bounding box center [509, 295] width 1019 height 591
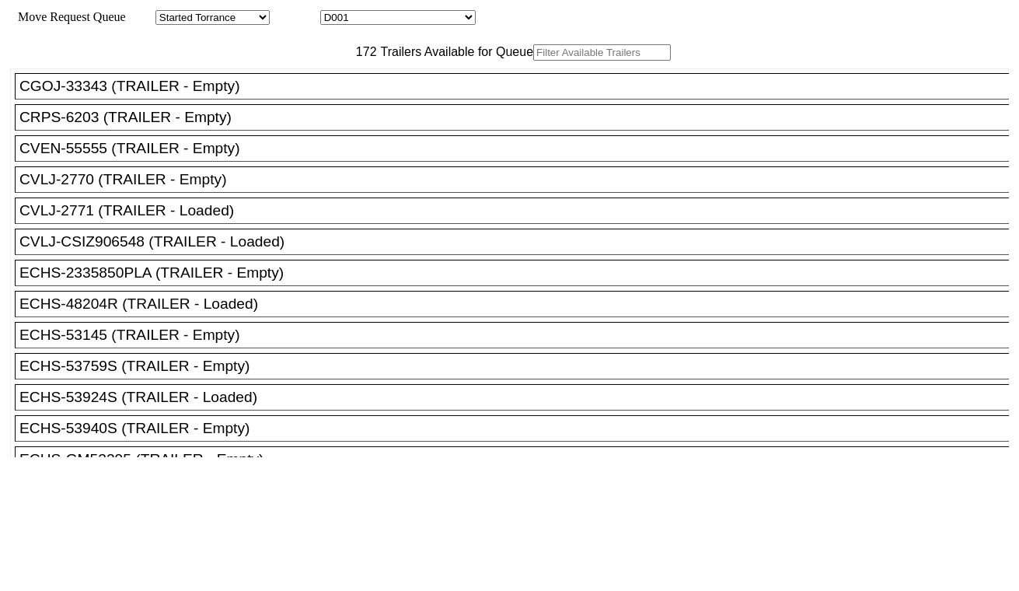
click at [455, 19] on select "D001 D002 D003 D004 D005 D006 D007 D008 D009 D010 D011 D012 D013 D014 D015 D016…" at bounding box center [397, 17] width 155 height 15
select select "3262"
click at [334, 12] on select "D001 D002 D003 D004 D005 D006 D007 D008 D009 D010 D011 D012 D013 D014 D015 D016…" at bounding box center [397, 17] width 155 height 15
click at [533, 61] on input "text" at bounding box center [602, 52] width 138 height 16
paste input "MEDU4112228"
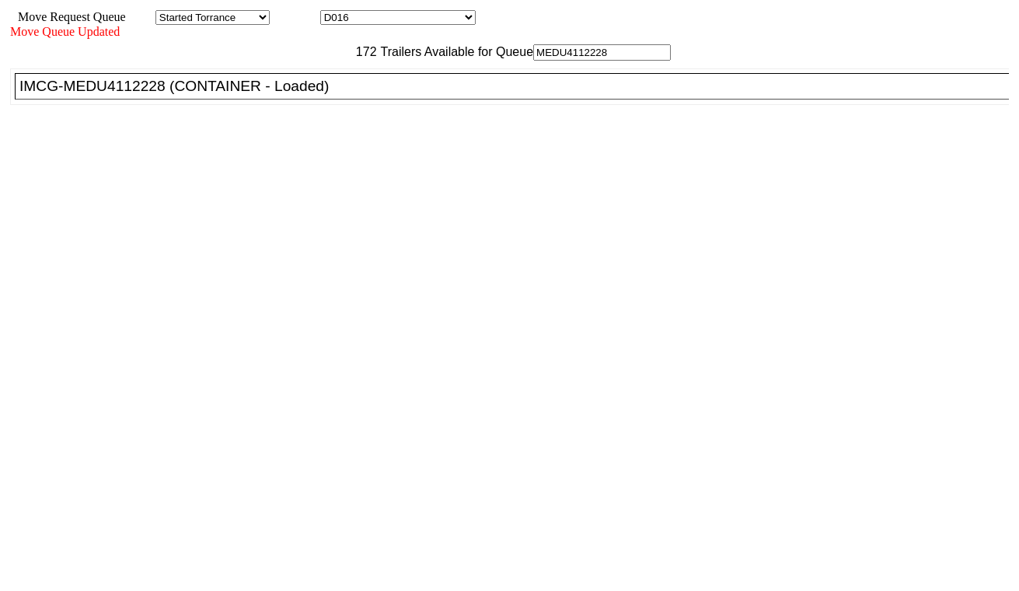
type input "MEDU4112228"
click at [322, 95] on div "IMCG-MEDU4112228 (CONTAINER - Loaded)" at bounding box center [518, 86] width 999 height 17
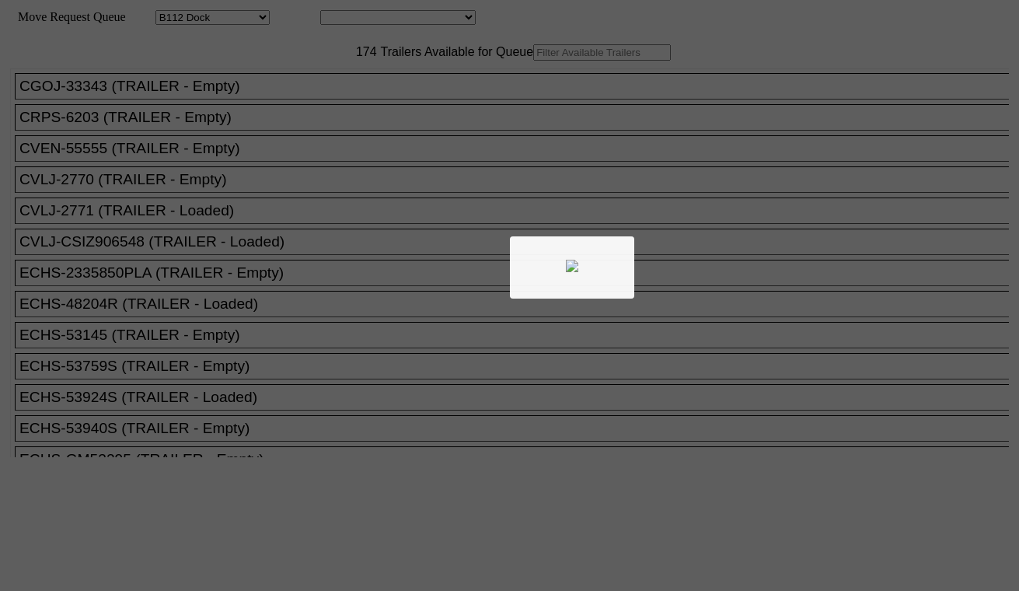
select select "121"
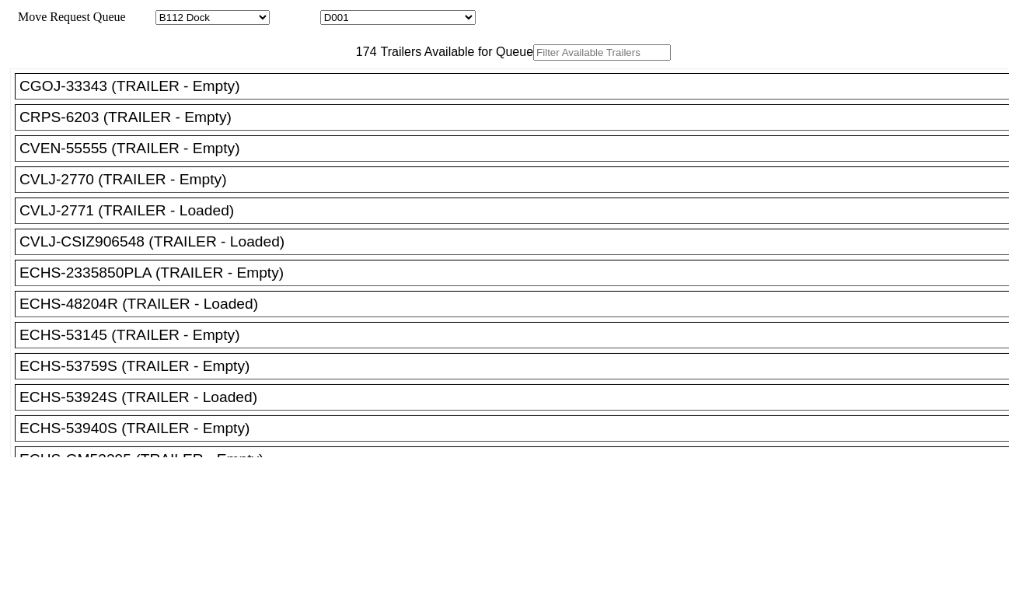
click at [533, 61] on input "text" at bounding box center [602, 52] width 138 height 16
paste input "MRKU4474378"
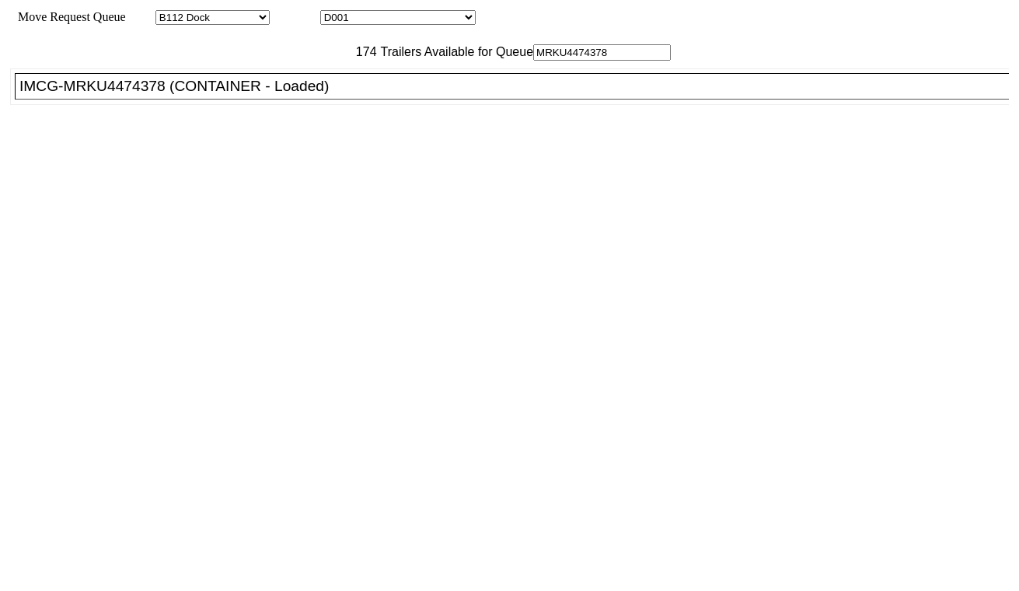
type input "MRKU4474378"
click at [308, 95] on div "IMCG-MRKU4474378 (CONTAINER - Loaded)" at bounding box center [518, 86] width 999 height 17
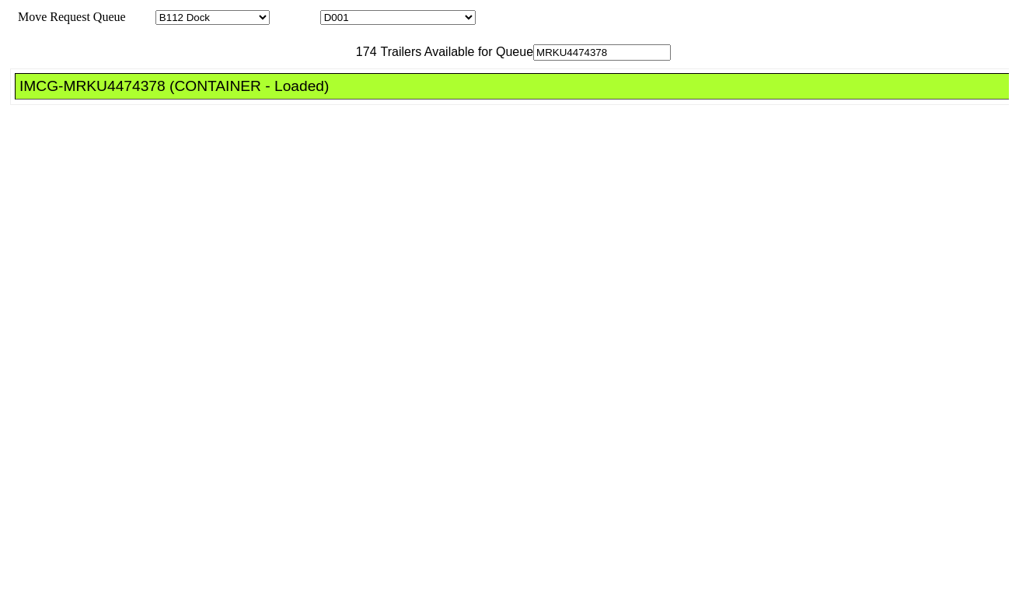
drag, startPoint x: 461, startPoint y: 202, endPoint x: 492, endPoint y: 220, distance: 35.9
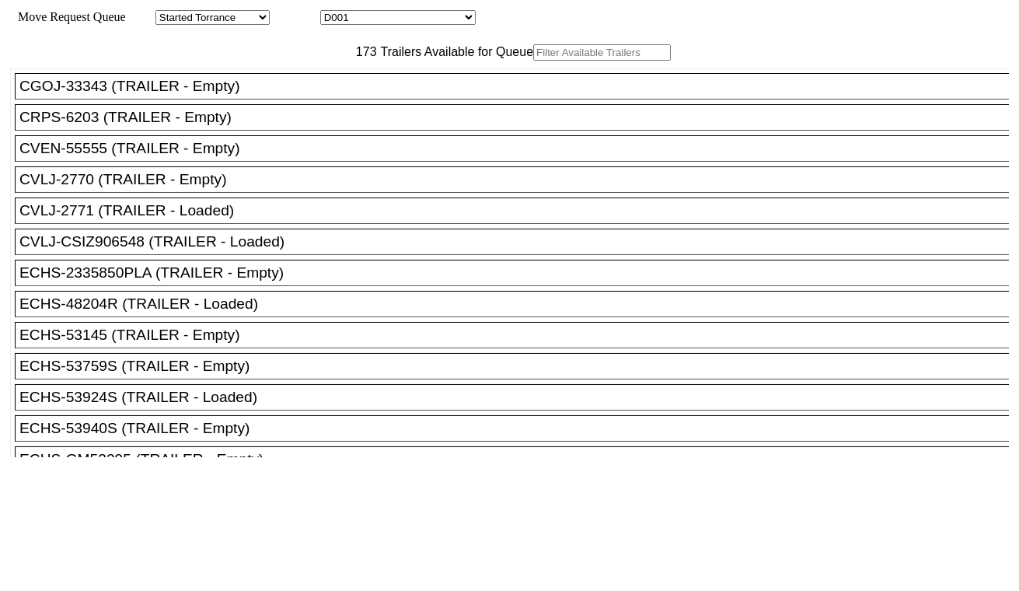
click at [423, 20] on select "D001 D002 D003 D004 D005 D006 D007 D008 D009 D010 D011 D012 D013 D014 D015 D016…" at bounding box center [397, 17] width 155 height 15
select select "3264"
click at [334, 12] on select "D001 D002 D003 D004 D005 D006 D007 D008 D009 D010 D011 D012 D013 D014 D015 D016…" at bounding box center [397, 17] width 155 height 15
click at [533, 61] on input "text" at bounding box center [602, 52] width 138 height 16
paste input "ECMU4846020"
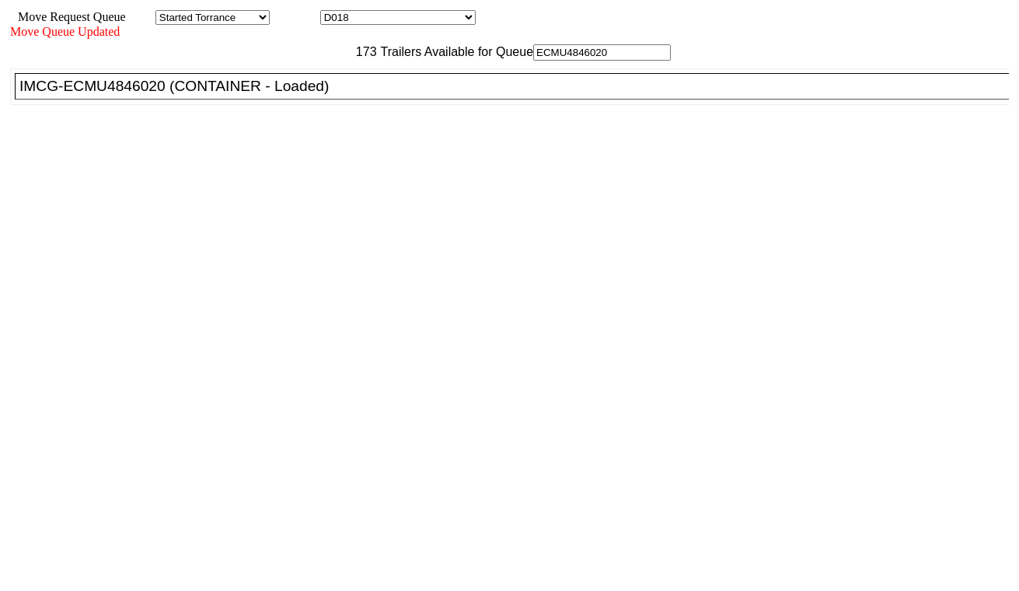
type input "ECMU4846020"
click at [316, 95] on div "IMCG-ECMU4846020 (CONTAINER - Loaded)" at bounding box center [518, 86] width 999 height 17
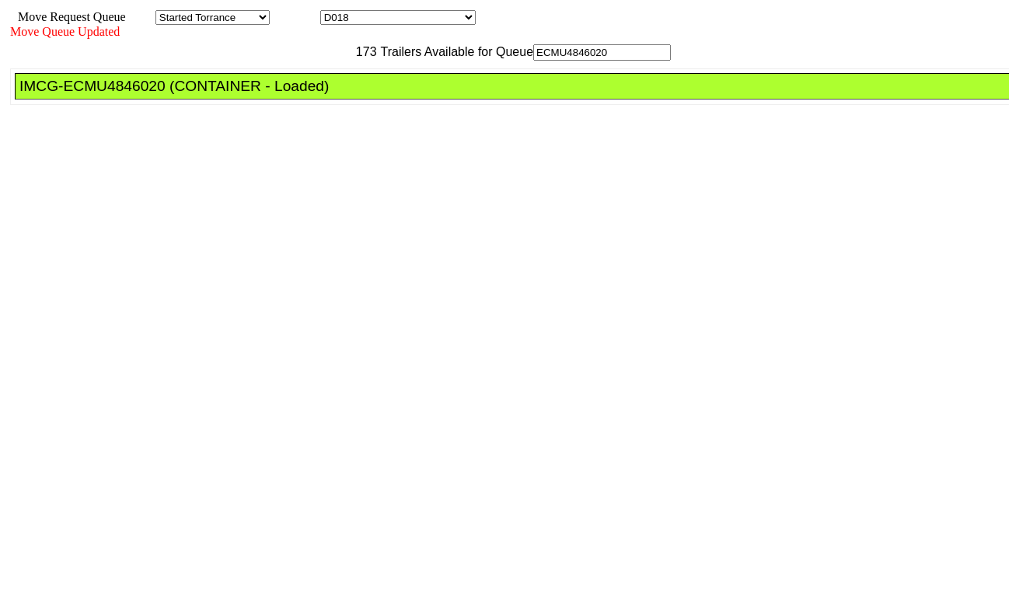
drag, startPoint x: 449, startPoint y: 195, endPoint x: 463, endPoint y: 208, distance: 18.7
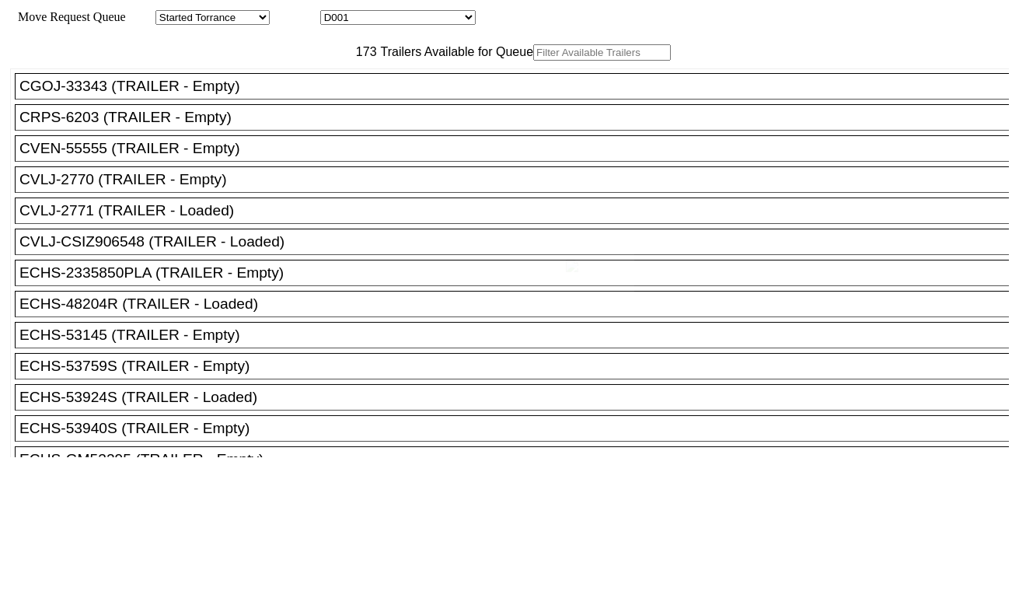
click at [413, 16] on select "D001 D002 D003 D004 D005 D006 D007 D008 D009 D010 D011 D012 D013 D014 D015 D016…" at bounding box center [397, 17] width 155 height 15
select select "3265"
click at [334, 12] on select "D001 D002 D003 D004 D005 D006 D007 D008 D009 D010 D011 D012 D013 D014 D015 D016…" at bounding box center [397, 17] width 155 height 15
click at [533, 61] on input "text" at bounding box center [602, 52] width 138 height 16
paste input "HAMU4647366"
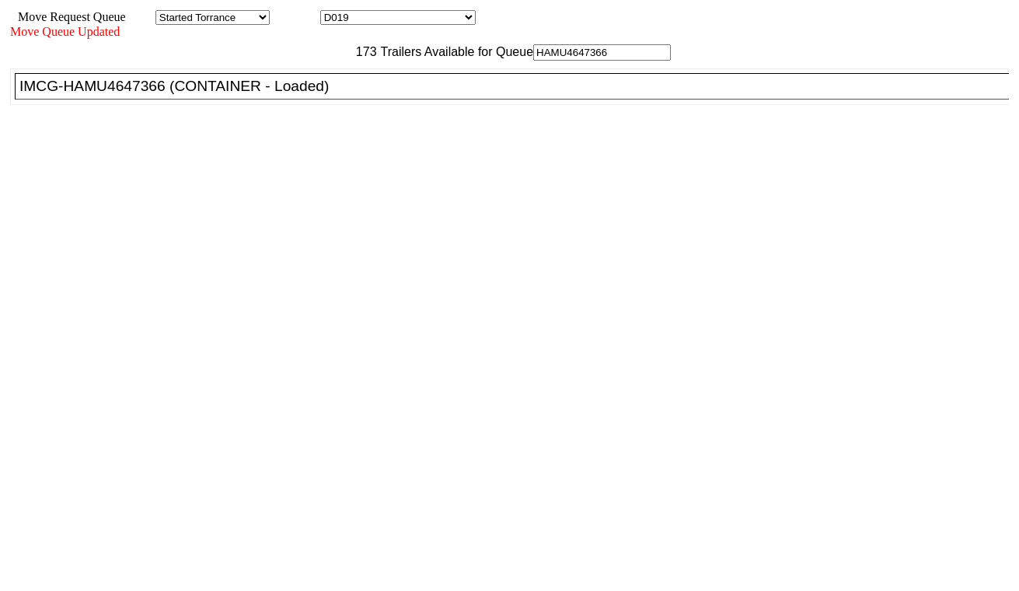
type input "HAMU4647366"
click at [329, 95] on div "IMCG-HAMU4647366 (CONTAINER - Loaded)" at bounding box center [518, 86] width 999 height 17
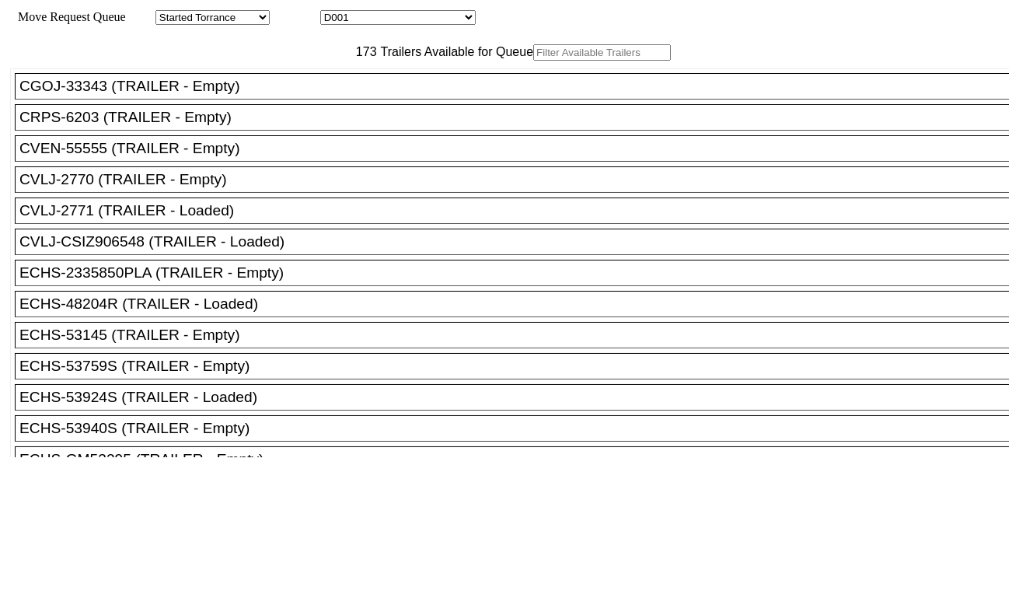
click at [426, 25] on div "Move Request Queue Area Started Torrance Lost Torrance Appt Torrance Bobtail B1…" at bounding box center [509, 17] width 999 height 15
click at [418, 14] on select "D001 D002 D003 D004 D005 D006 D007 D008 D009 D010 D011 D012 D013 D014 D015 D016…" at bounding box center [397, 17] width 155 height 15
select select "3266"
click at [334, 12] on select "D001 D002 D003 D004 D005 D006 D007 D008 D009 D010 D011 D012 D013 D014 D015 D016…" at bounding box center [397, 17] width 155 height 15
click at [533, 61] on input "text" at bounding box center [602, 52] width 138 height 16
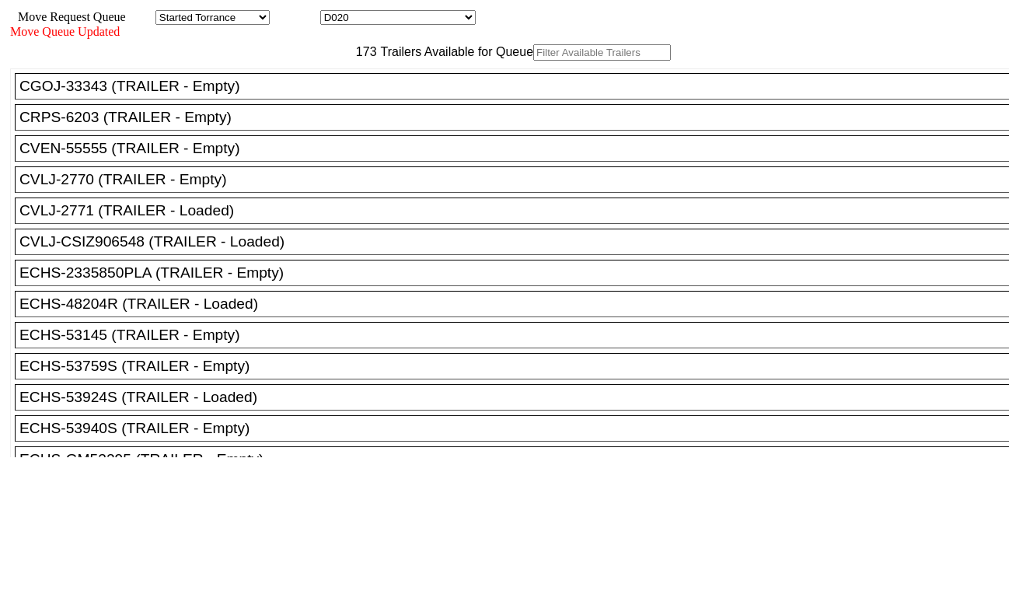
paste input "HASU5190194"
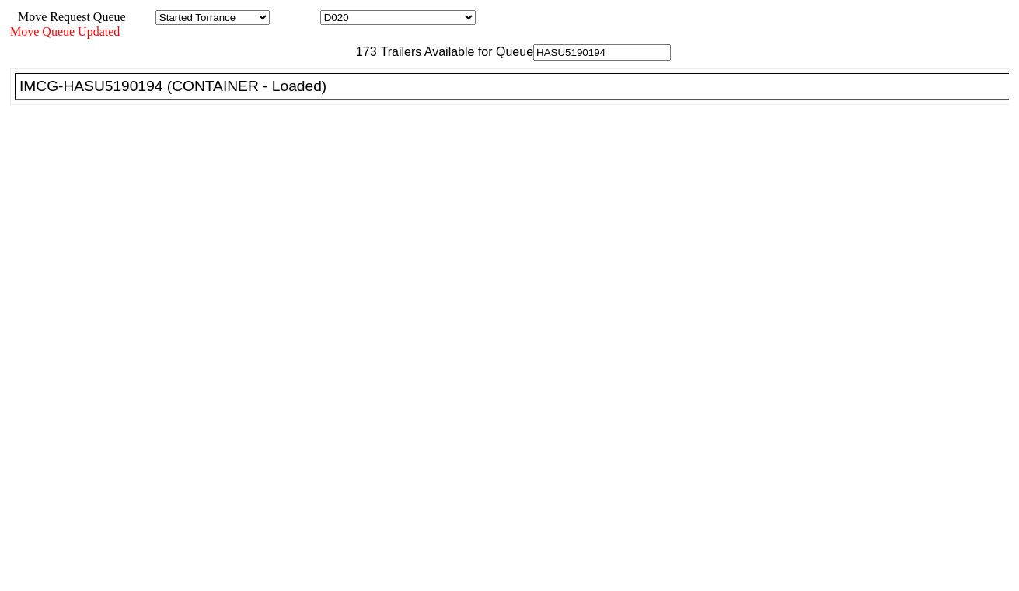
type input "HASU5190194"
click at [316, 95] on div "IMCG-HASU5190194 (CONTAINER - Loaded)" at bounding box center [518, 86] width 999 height 17
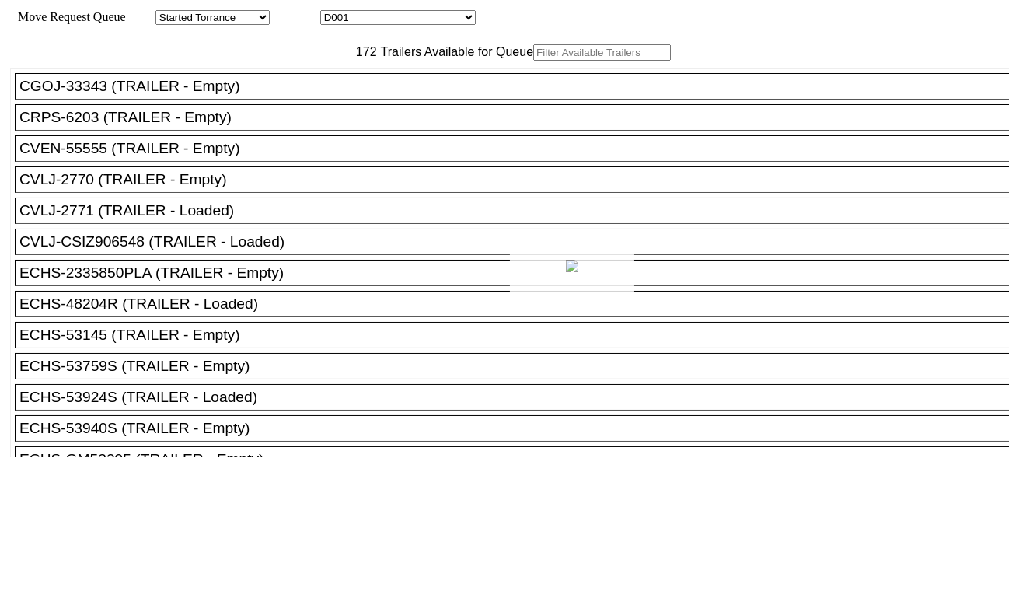
click at [367, 16] on div at bounding box center [509, 295] width 1019 height 591
click at [406, 25] on div "Move Request Queue Area Started Torrance Lost Torrance Appt Torrance Bobtail B1…" at bounding box center [509, 17] width 999 height 15
click at [406, 19] on select "D001 D002 D003 D004 D005 D006 D007 D008 D009 D010 D011 D012 D013 D014 D015 D016…" at bounding box center [397, 17] width 155 height 15
select select "3267"
click at [334, 12] on select "D001 D002 D003 D004 D005 D006 D007 D008 D009 D010 D011 D012 D013 D014 D015 D016…" at bounding box center [397, 17] width 155 height 15
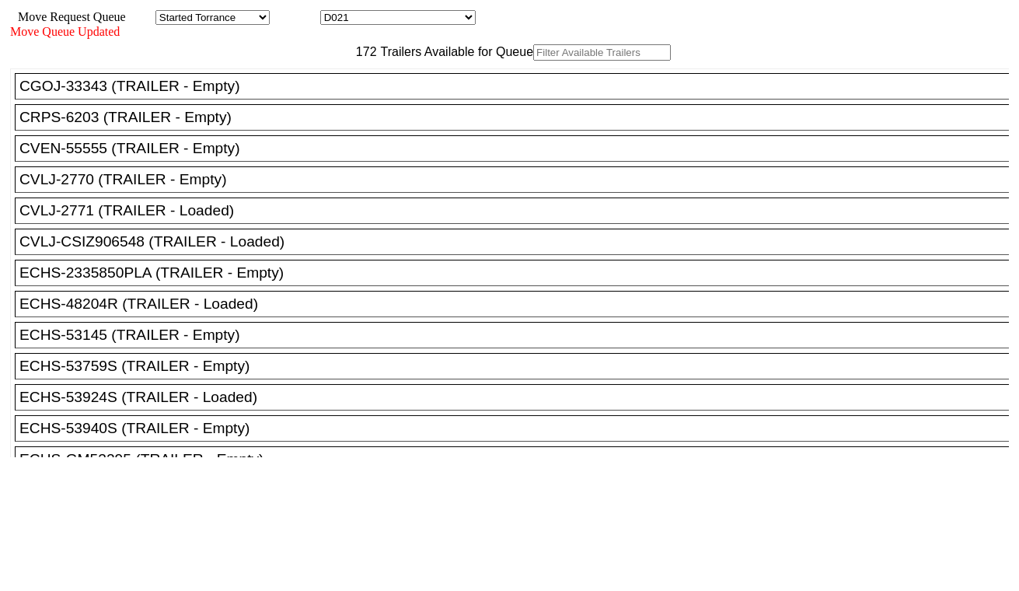
click at [533, 61] on input "text" at bounding box center [602, 52] width 138 height 16
paste input "MEDU4107957"
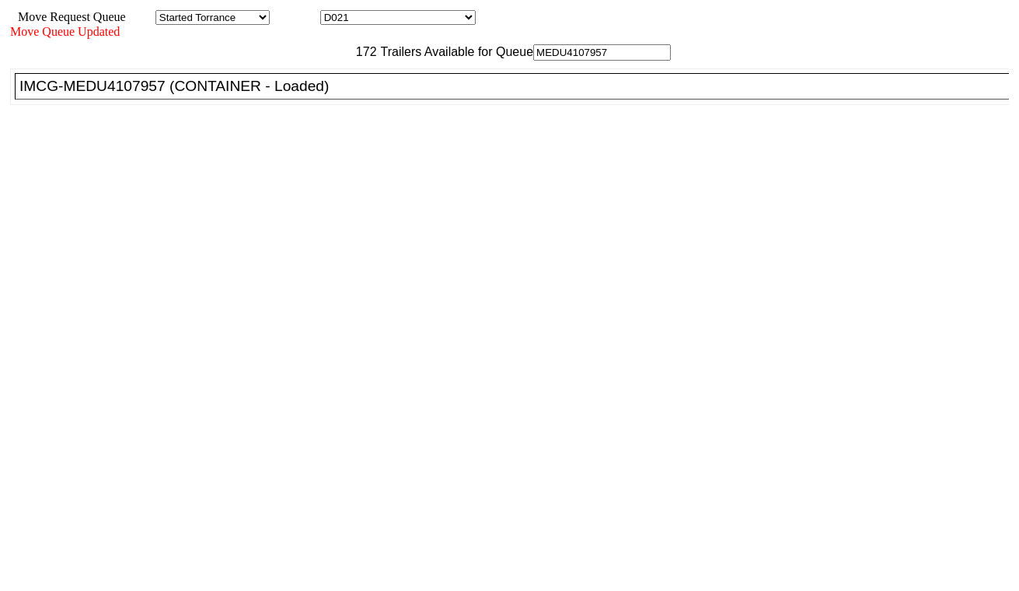
type input "MEDU4107957"
click at [329, 95] on div "IMCG-MEDU4107957 (CONTAINER - Loaded)" at bounding box center [518, 86] width 999 height 17
